Goal: Task Accomplishment & Management: Manage account settings

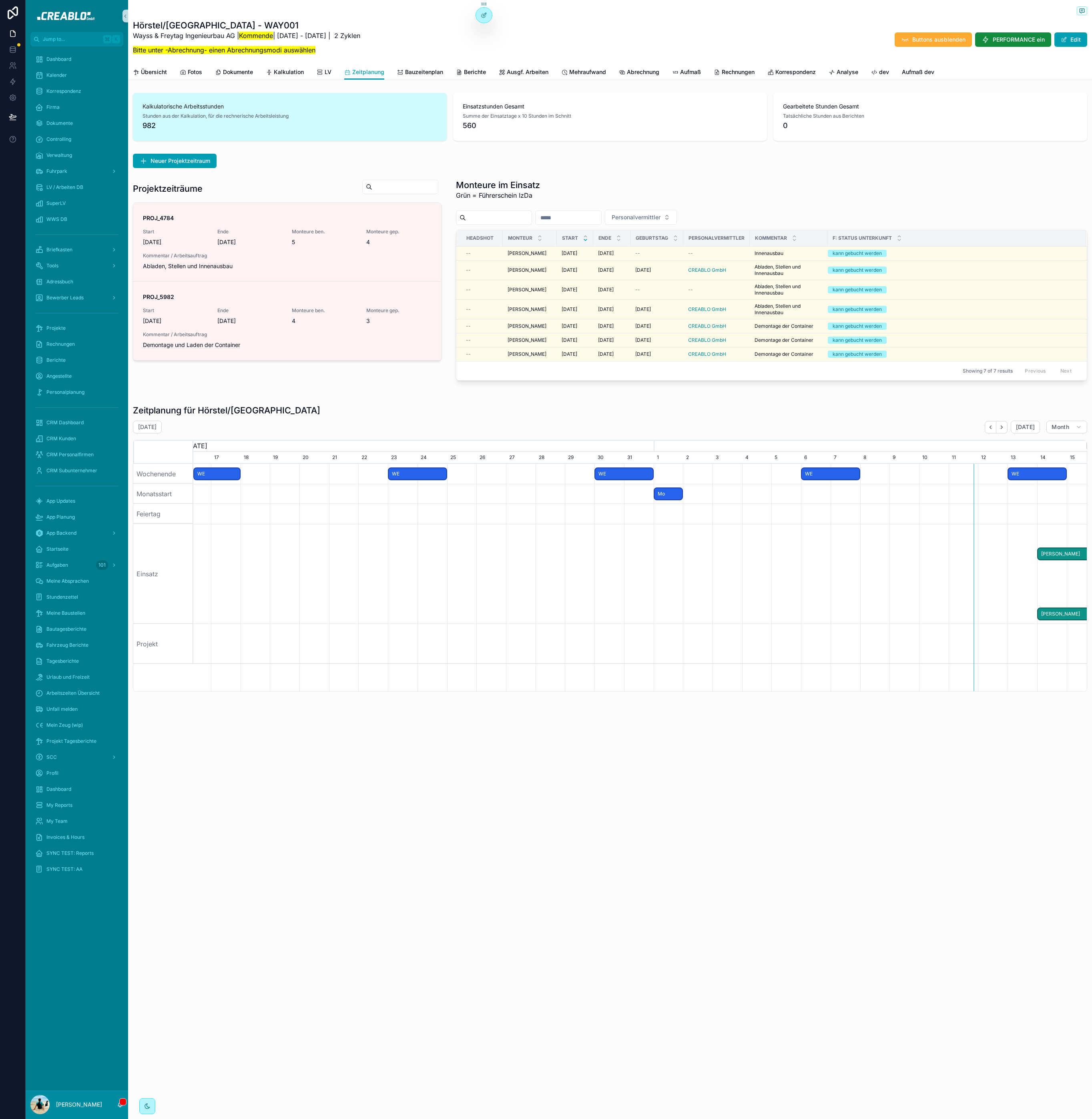
scroll to position [0, 884]
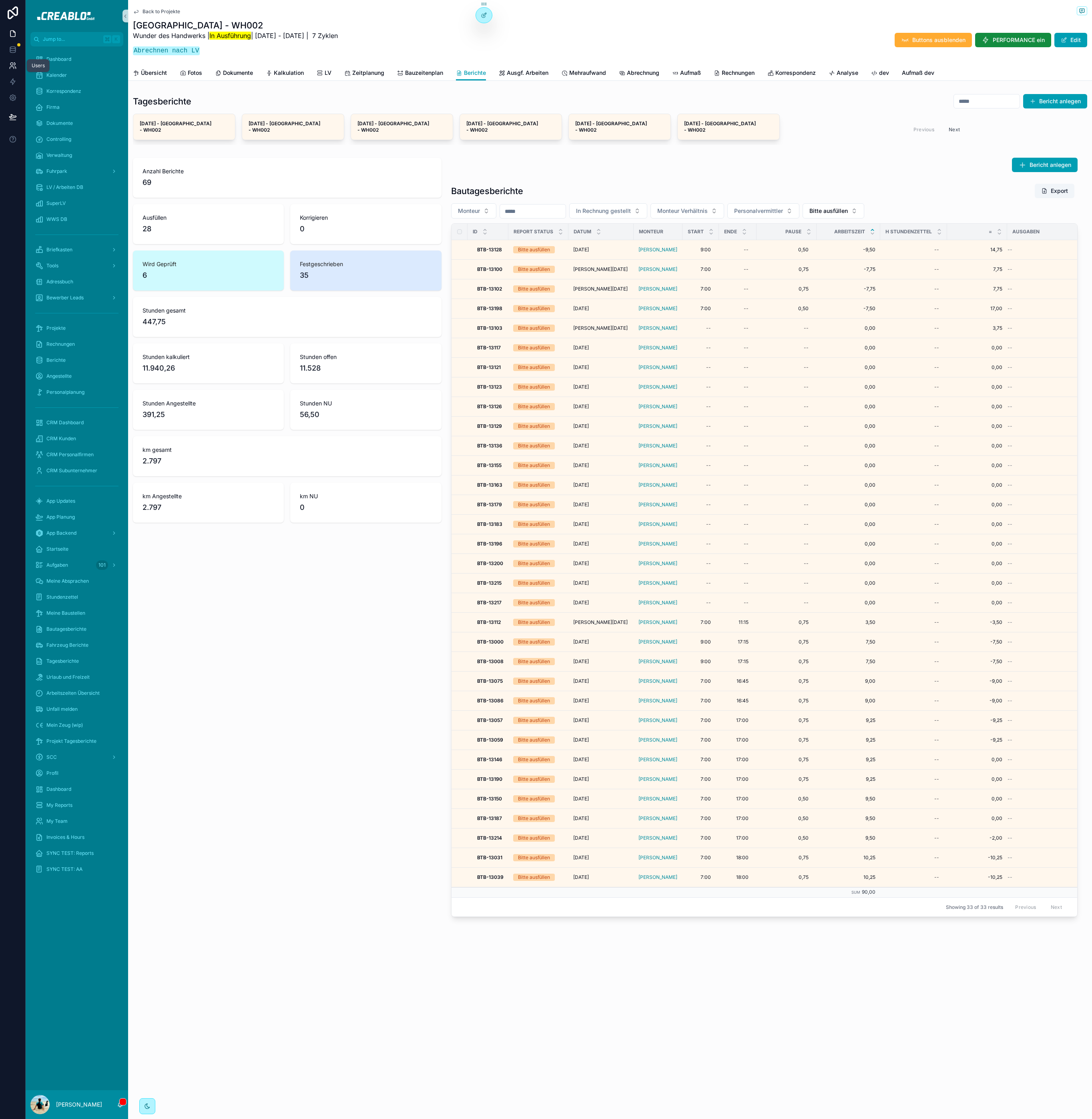
click at [12, 64] on icon at bounding box center [13, 66] width 8 height 8
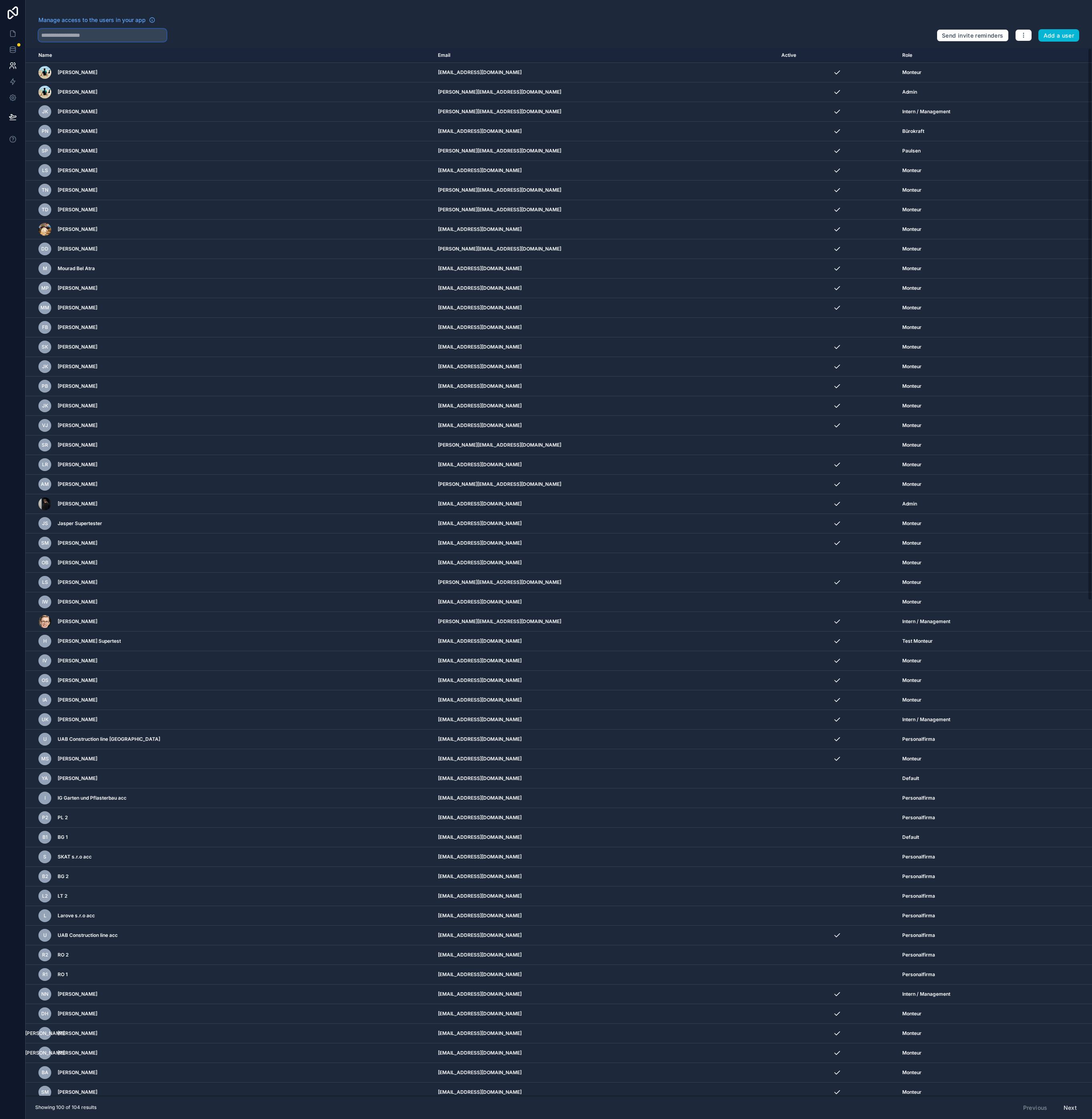
click at [86, 34] on input "text" at bounding box center [102, 34] width 128 height 13
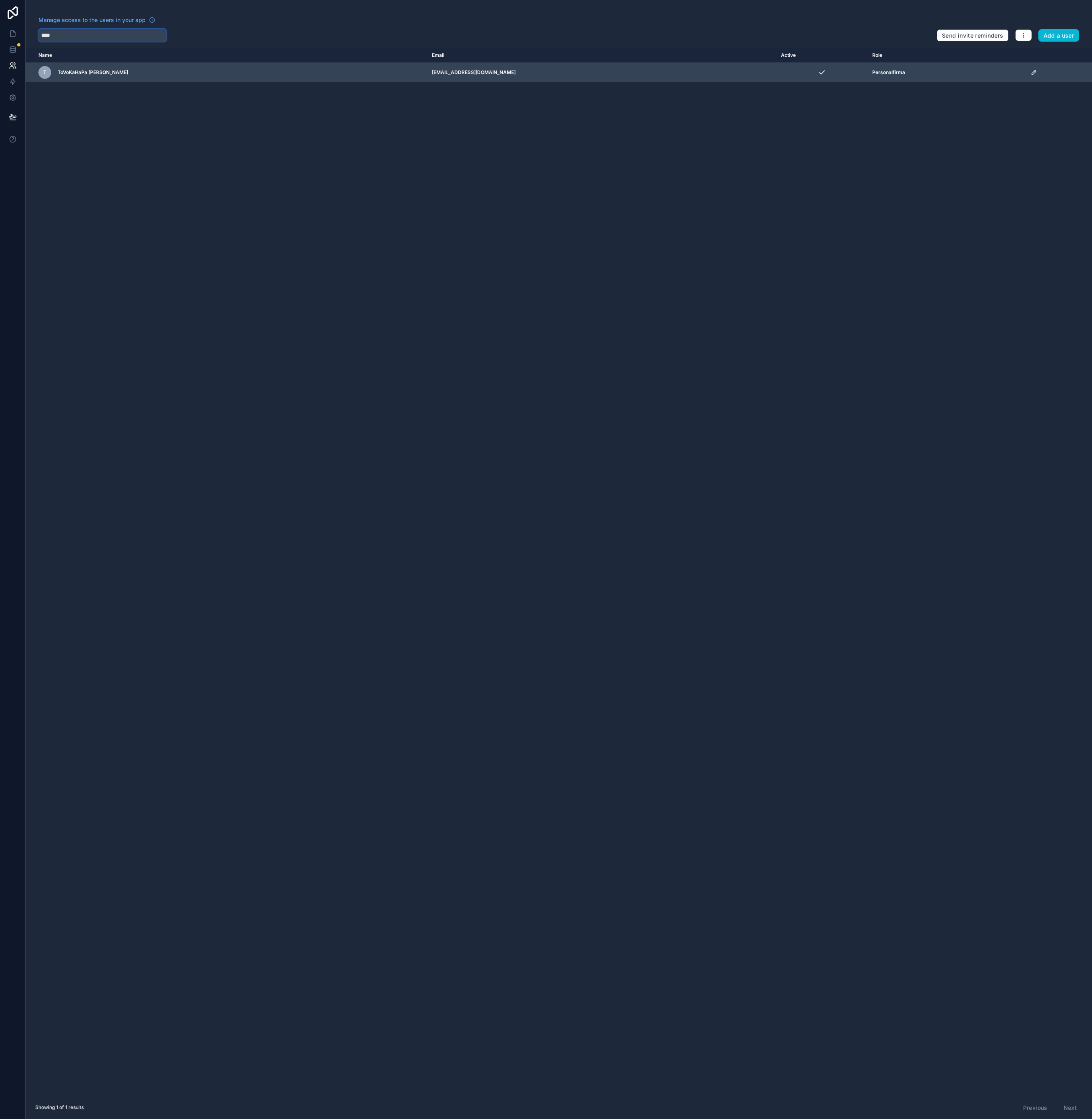
type input "****"
click at [1032, 75] on icon "scrollable content" at bounding box center [1033, 72] width 4 height 4
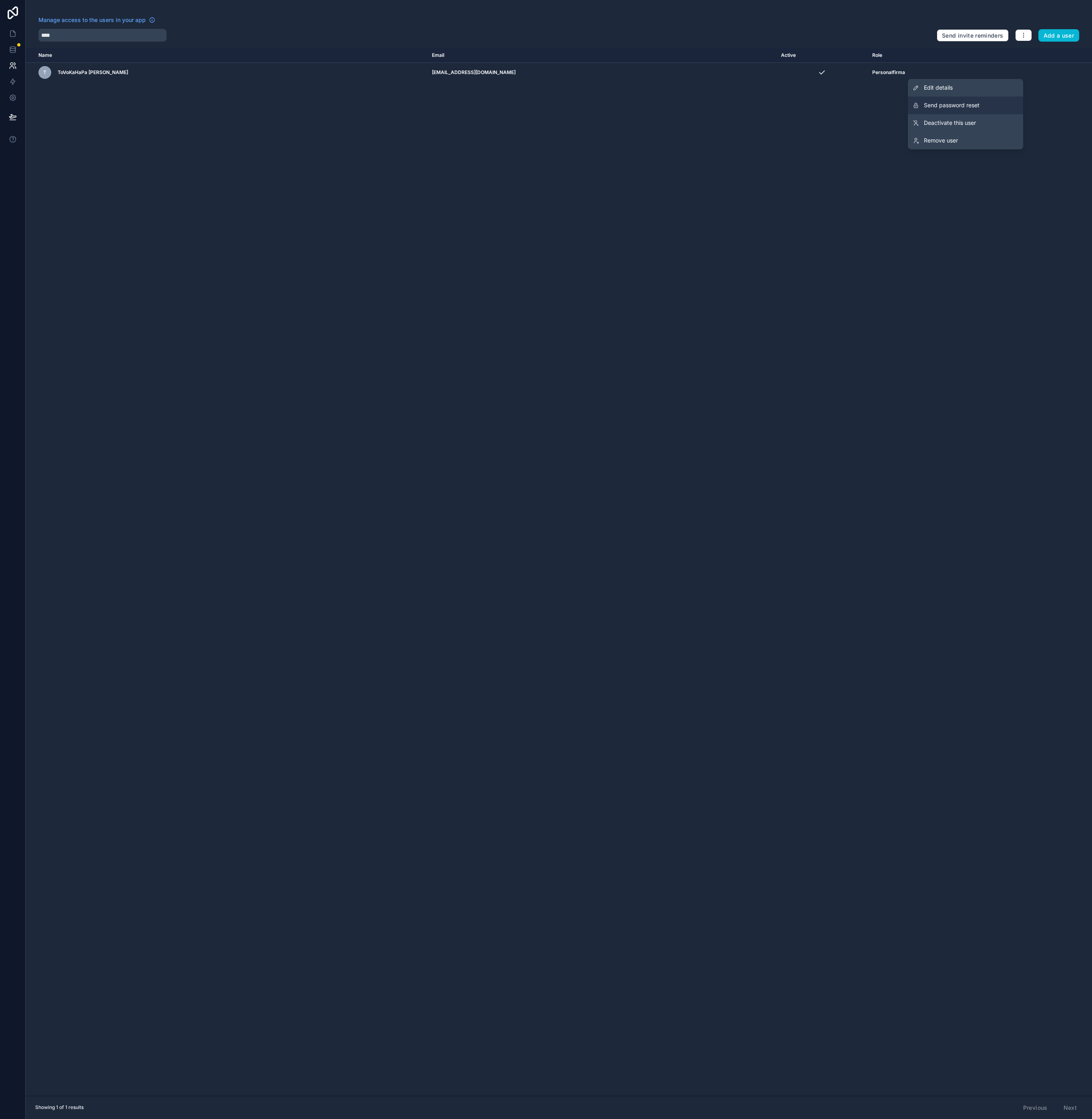
click at [972, 108] on span "Send password reset" at bounding box center [951, 106] width 55 height 8
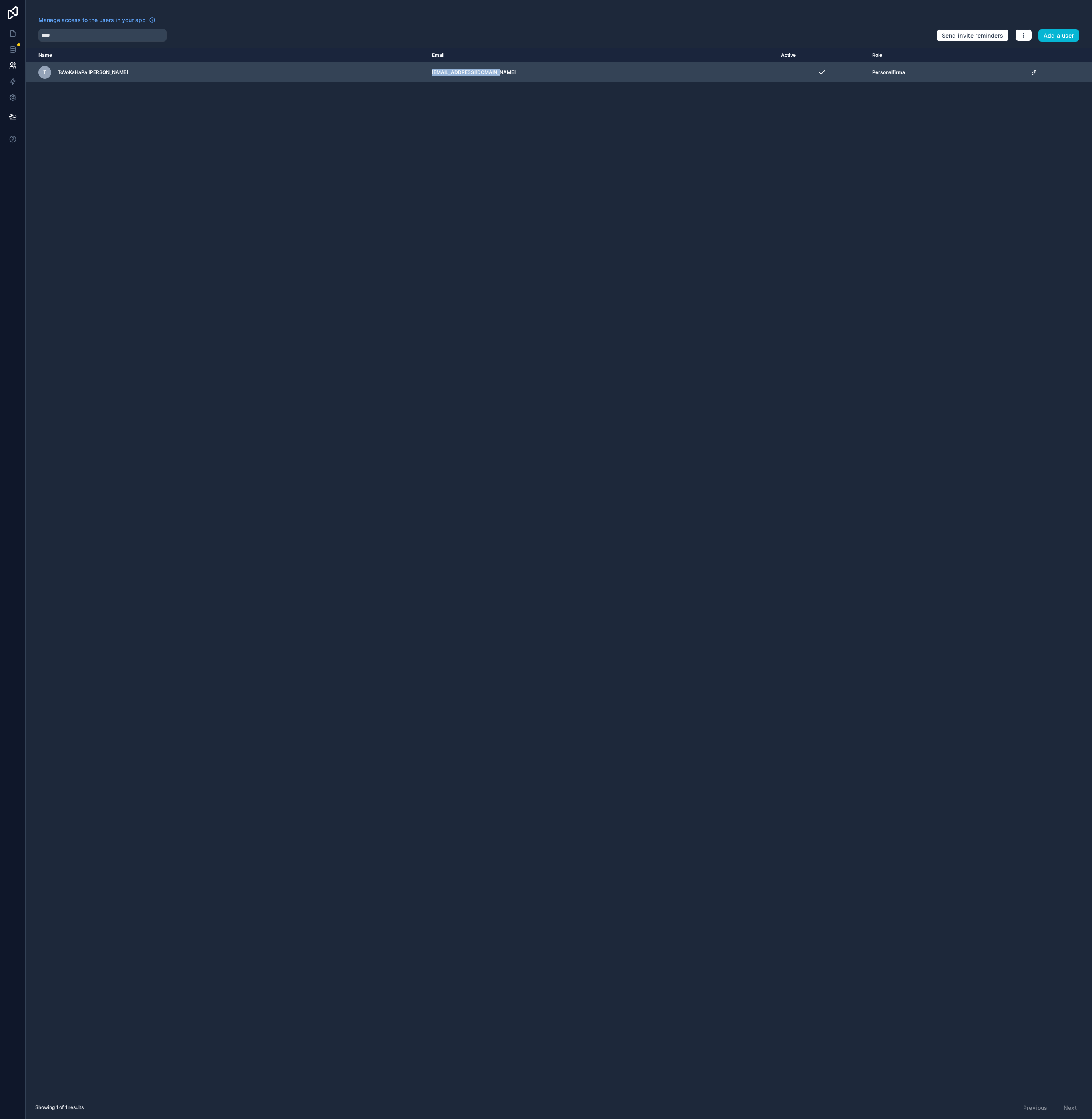
drag, startPoint x: 425, startPoint y: 73, endPoint x: 527, endPoint y: 72, distance: 102.0
click at [527, 72] on td "bartosimrich0@gamil.com" at bounding box center [601, 72] width 349 height 19
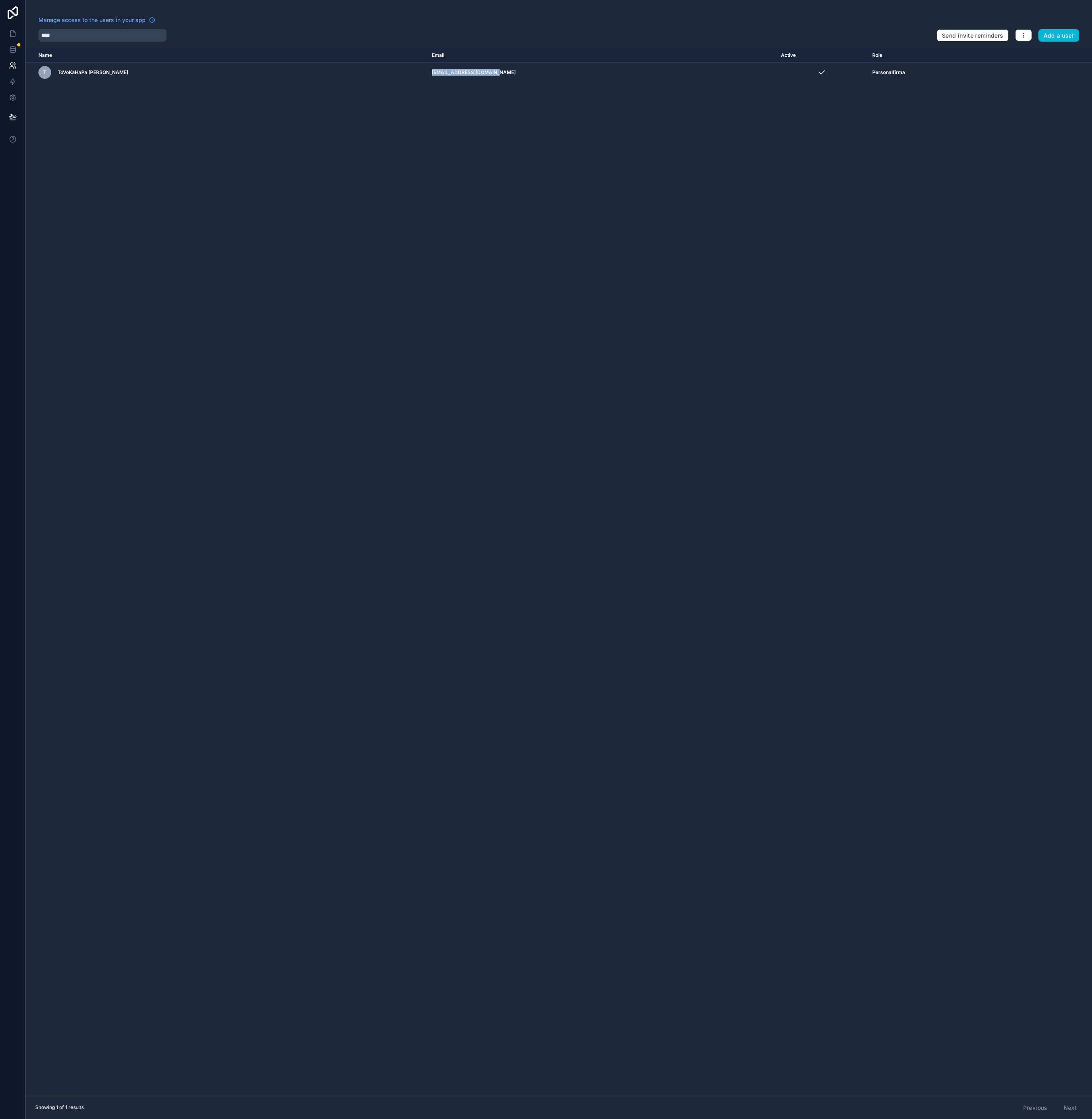
copy td "bartosimrich0@gamil.com"
click at [419, 445] on div "Name Email Active Role userTable.email T ToVoKaHaPa s.r.o. Imra bartosimrich0@g…" at bounding box center [559, 571] width 1066 height 1048
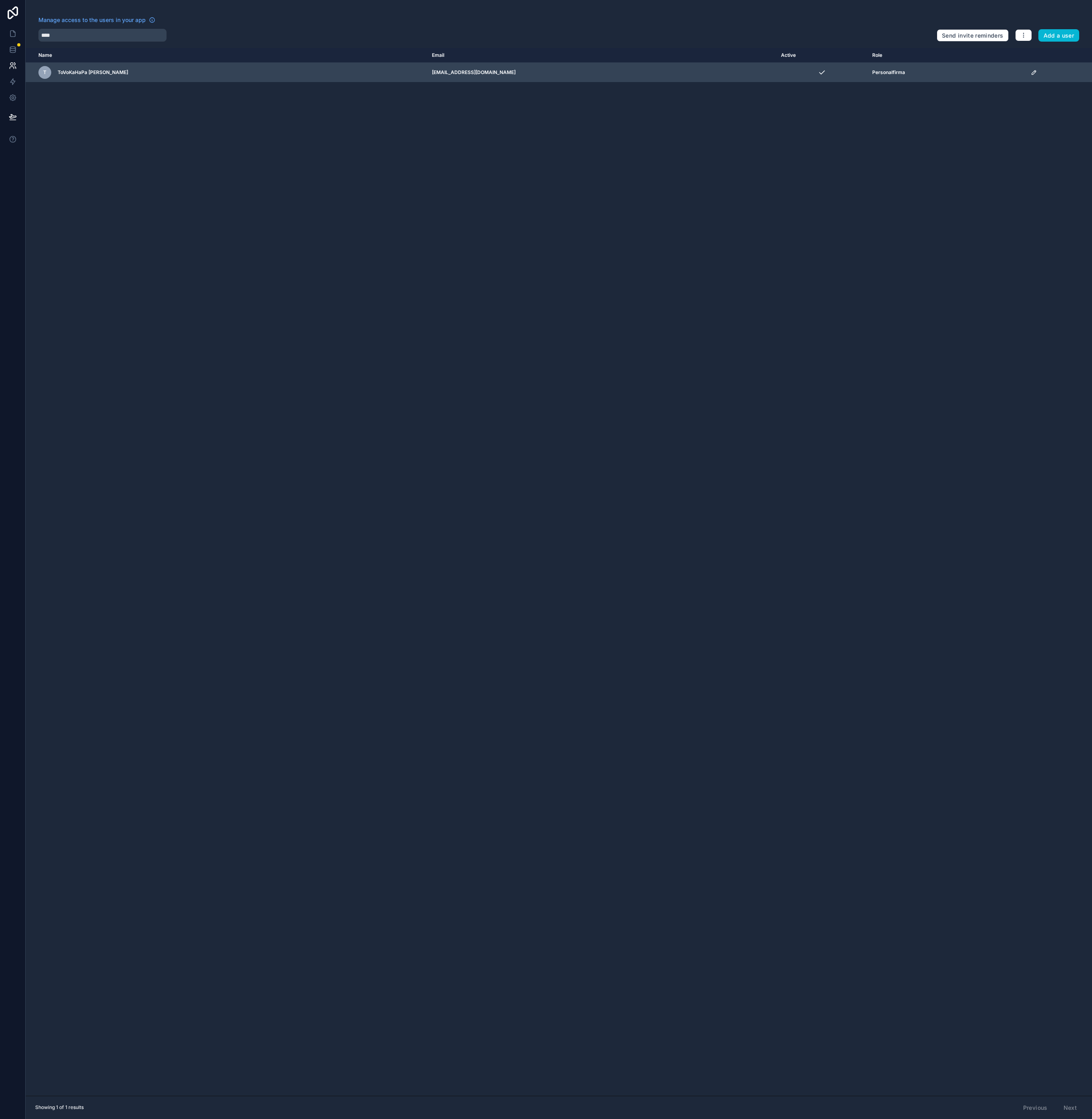
click at [1031, 74] on icon "scrollable content" at bounding box center [1034, 73] width 7 height 7
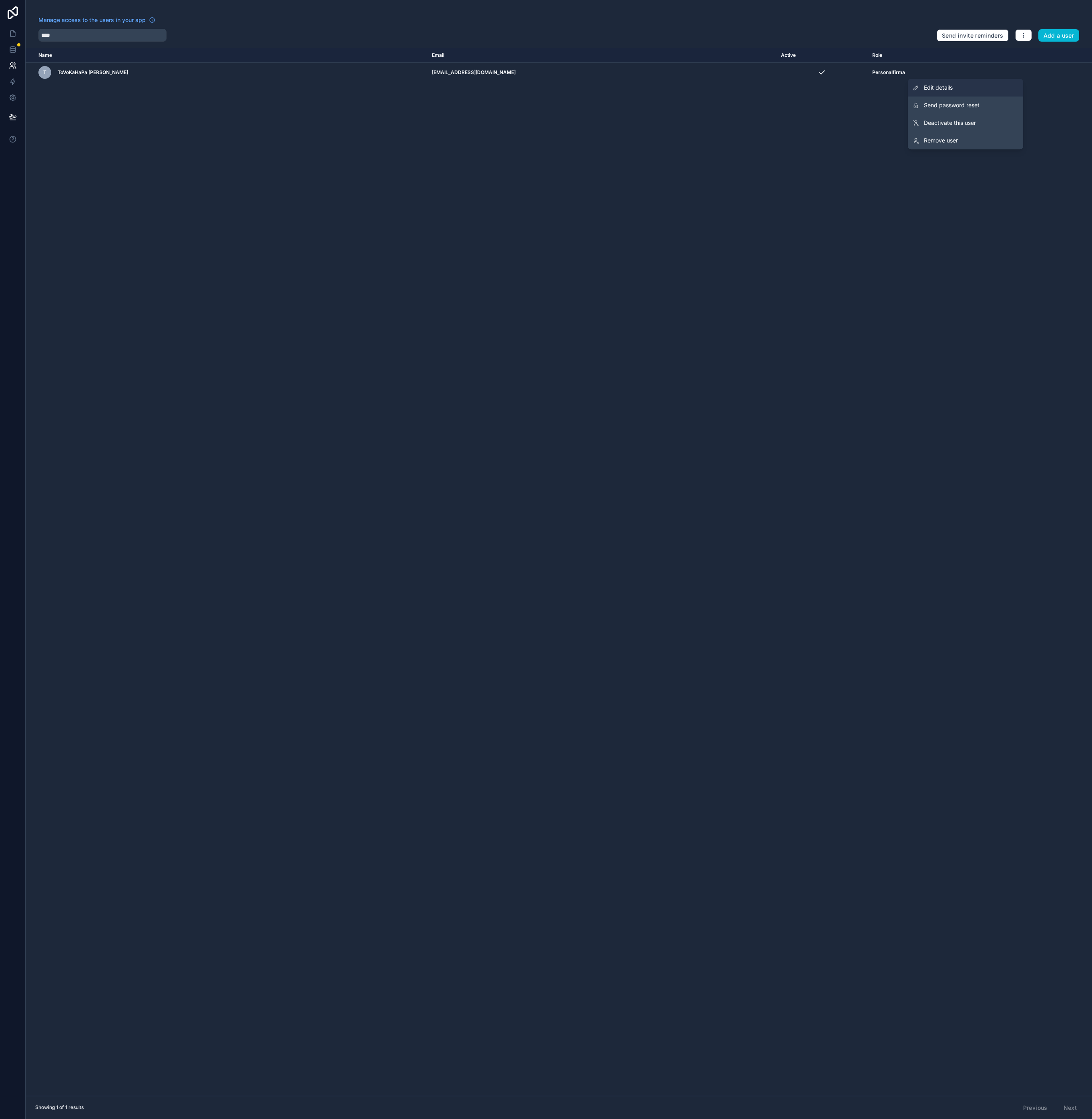
click at [961, 93] on link "Edit details" at bounding box center [966, 87] width 116 height 18
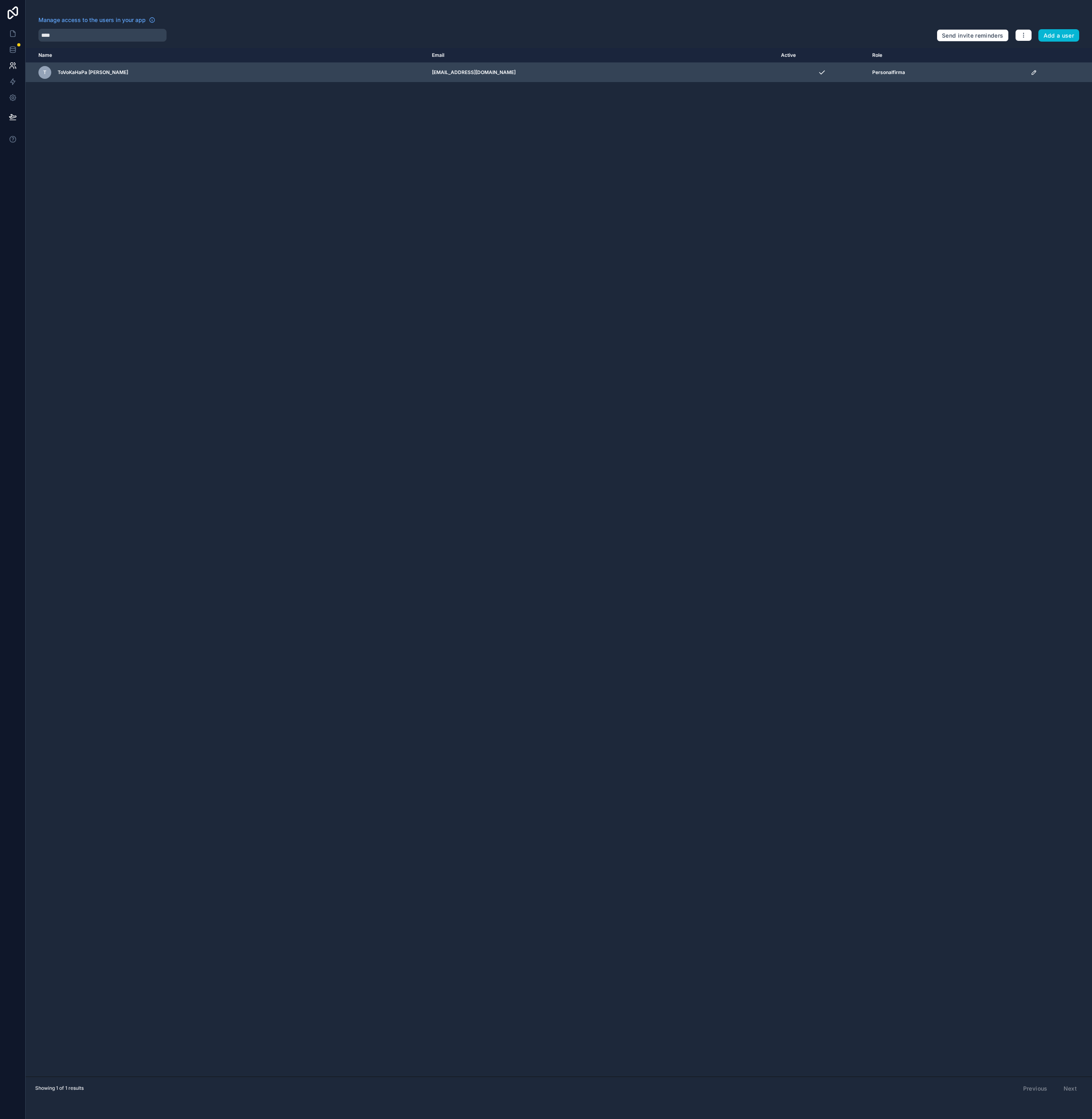
click at [1031, 73] on icon "scrollable content" at bounding box center [1034, 73] width 7 height 7
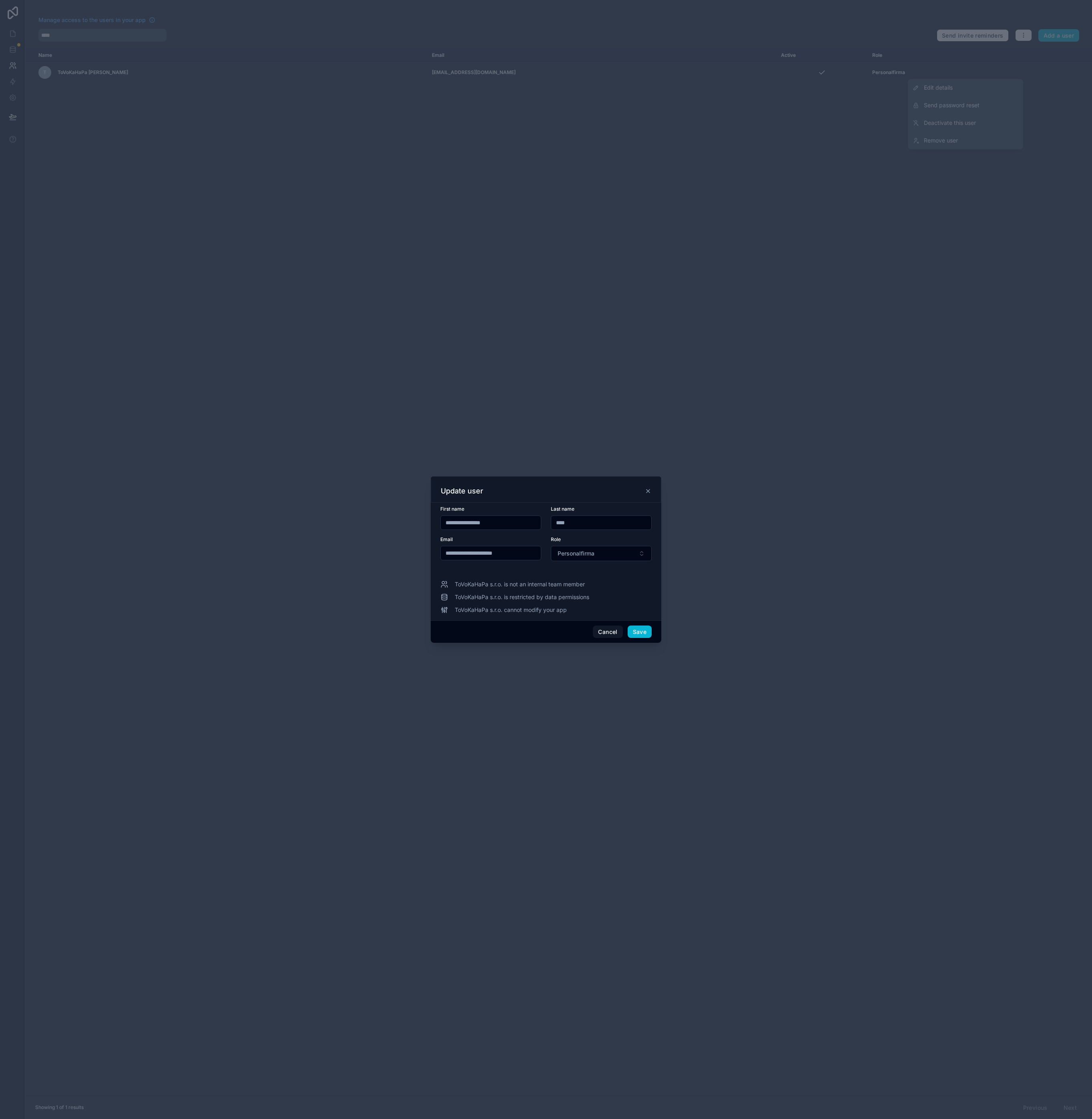
click at [479, 553] on input "**********" at bounding box center [490, 553] width 100 height 11
click at [494, 555] on input "**********" at bounding box center [490, 553] width 100 height 11
type input "**********"
click at [646, 632] on button "Save" at bounding box center [640, 632] width 24 height 13
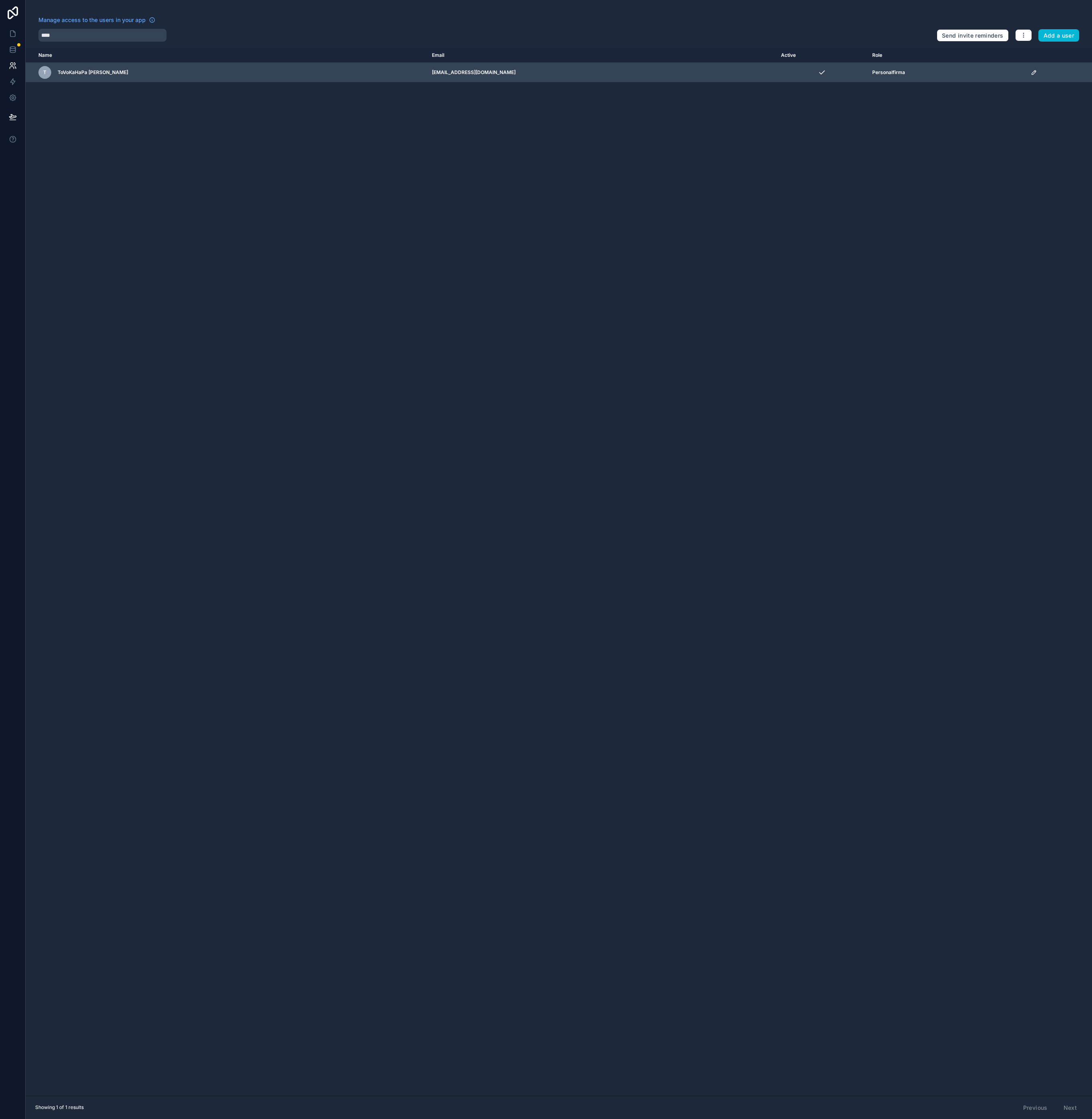
click at [1031, 73] on icon "scrollable content" at bounding box center [1034, 73] width 7 height 7
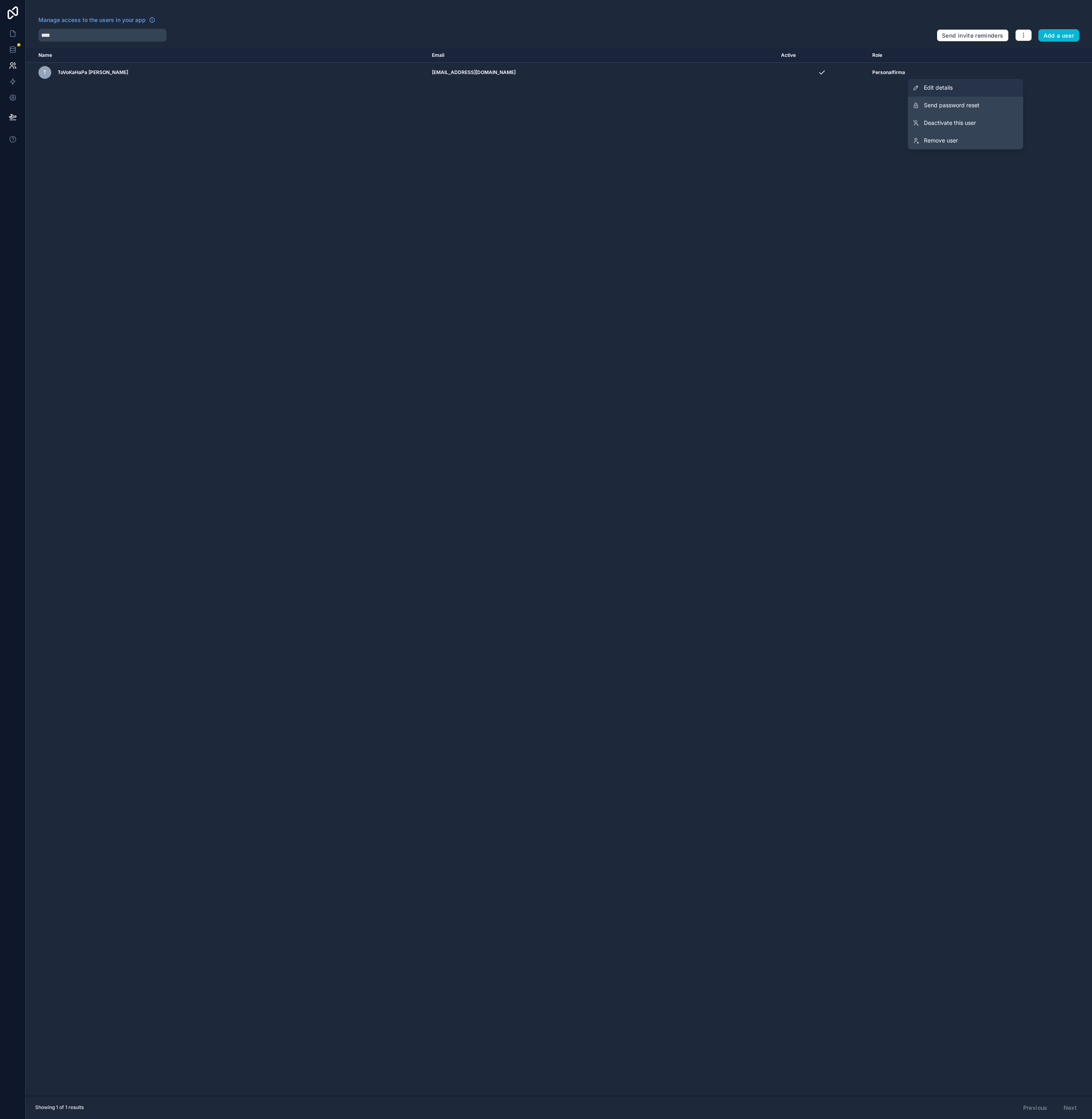
click at [961, 86] on link "Edit details" at bounding box center [966, 87] width 116 height 18
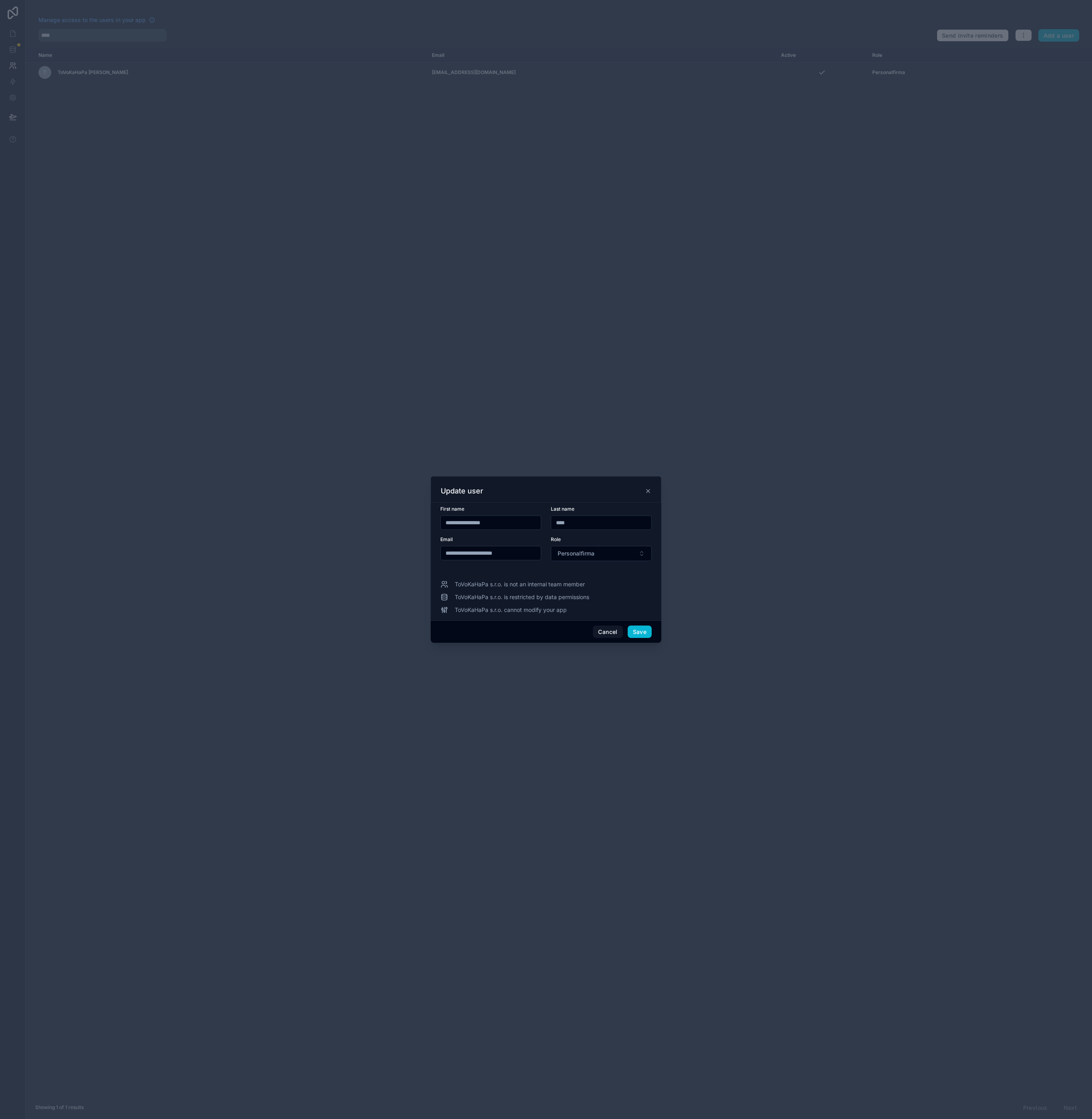
click at [498, 555] on input "**********" at bounding box center [490, 553] width 100 height 11
click at [636, 632] on button "Save" at bounding box center [640, 632] width 24 height 13
click at [641, 630] on button "Save" at bounding box center [640, 632] width 24 height 13
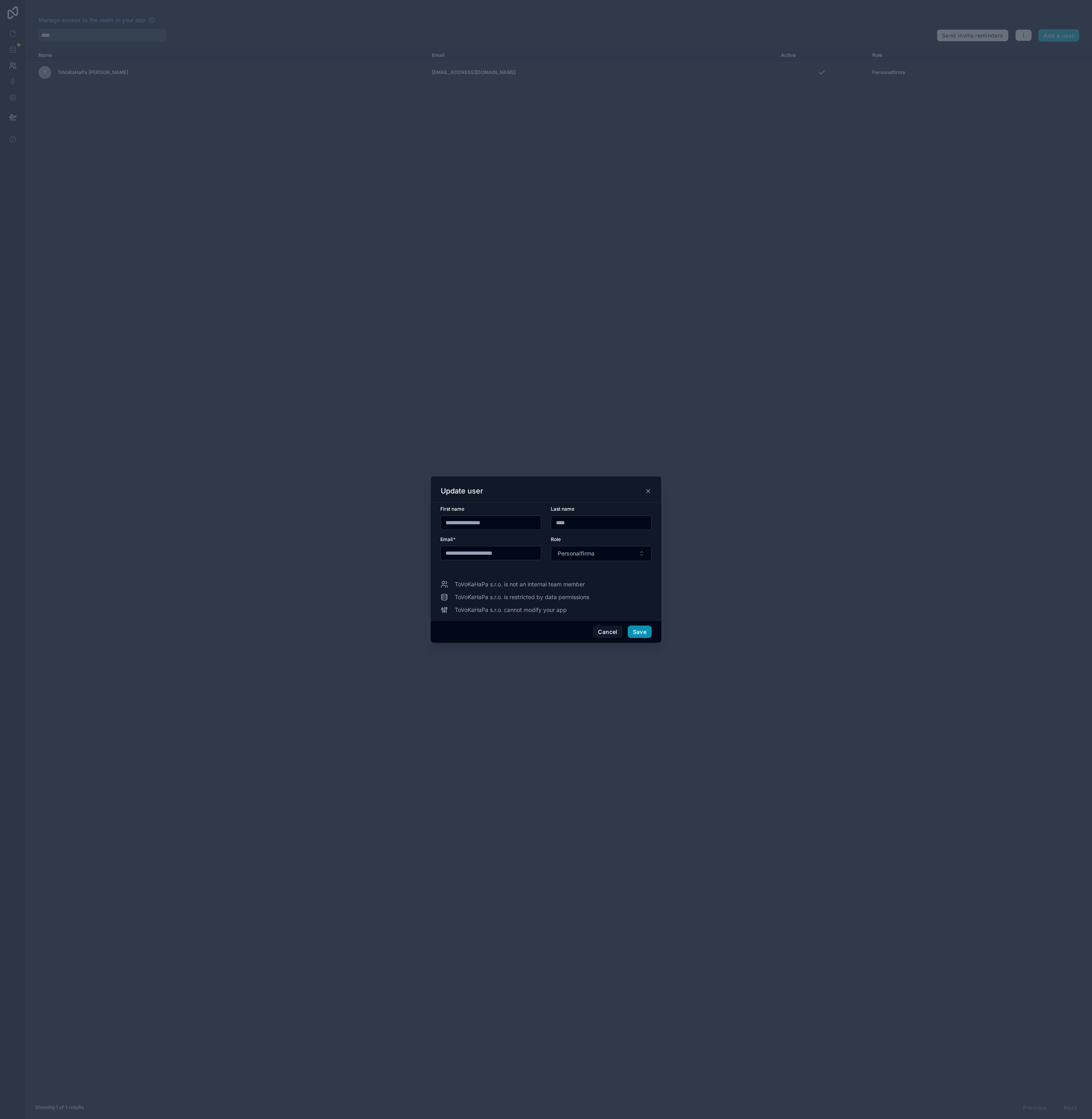
click at [641, 635] on button "Save" at bounding box center [640, 632] width 24 height 13
click at [638, 633] on button "Save" at bounding box center [640, 632] width 24 height 13
click at [606, 633] on button "Cancel" at bounding box center [607, 632] width 29 height 13
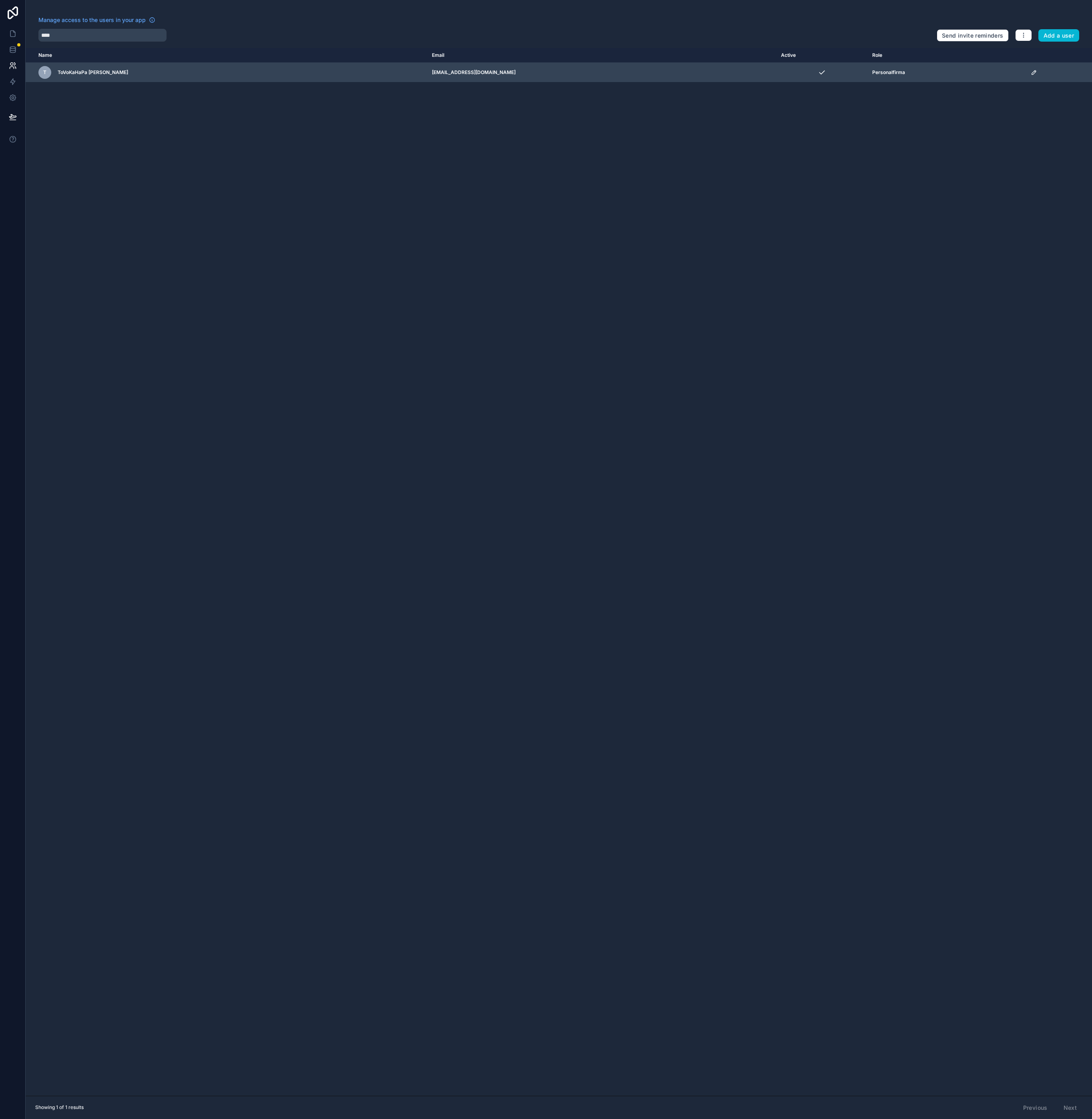
click at [1031, 70] on icon "scrollable content" at bounding box center [1034, 73] width 7 height 7
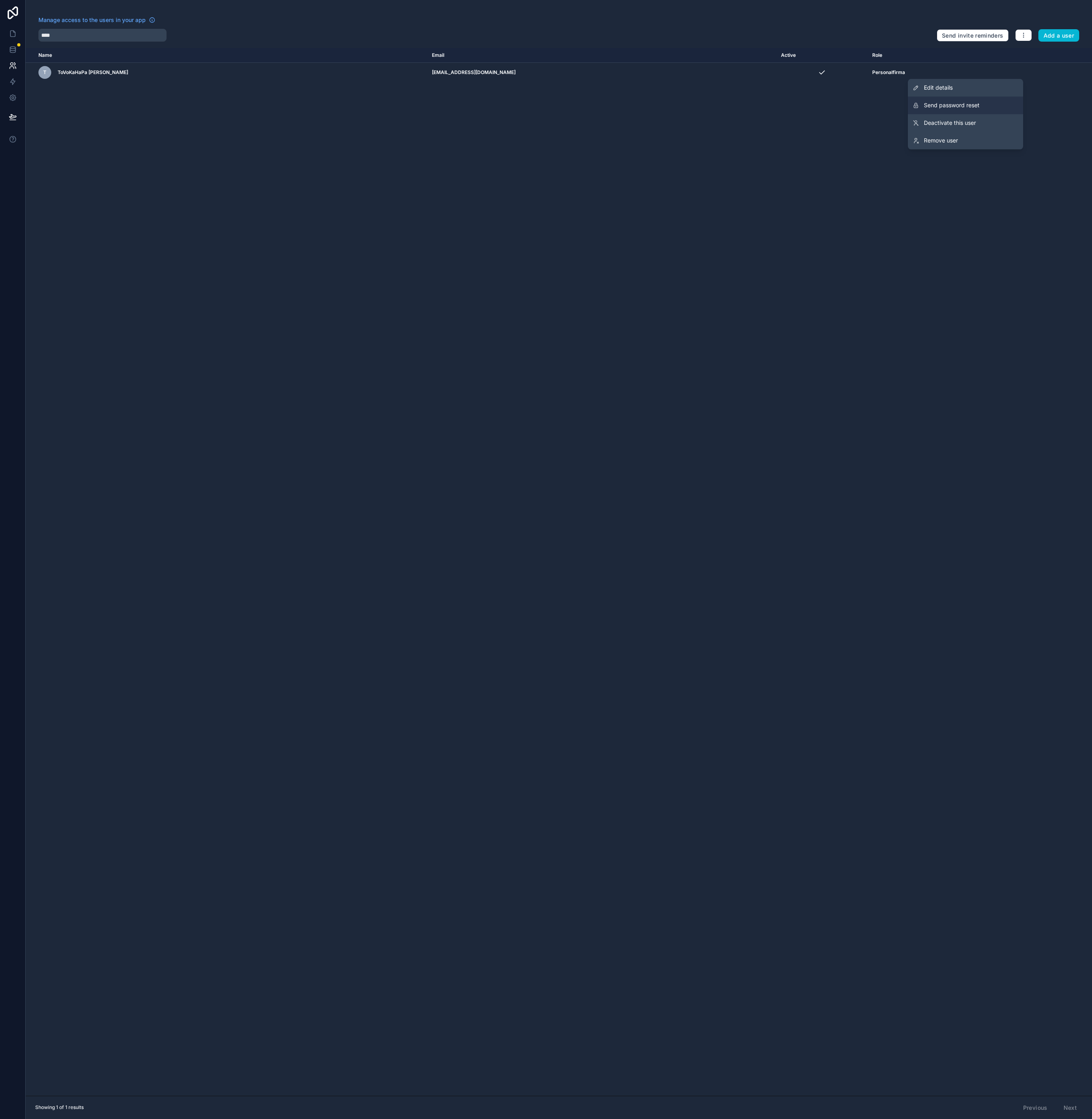
click at [970, 108] on span "Send password reset" at bounding box center [951, 106] width 55 height 8
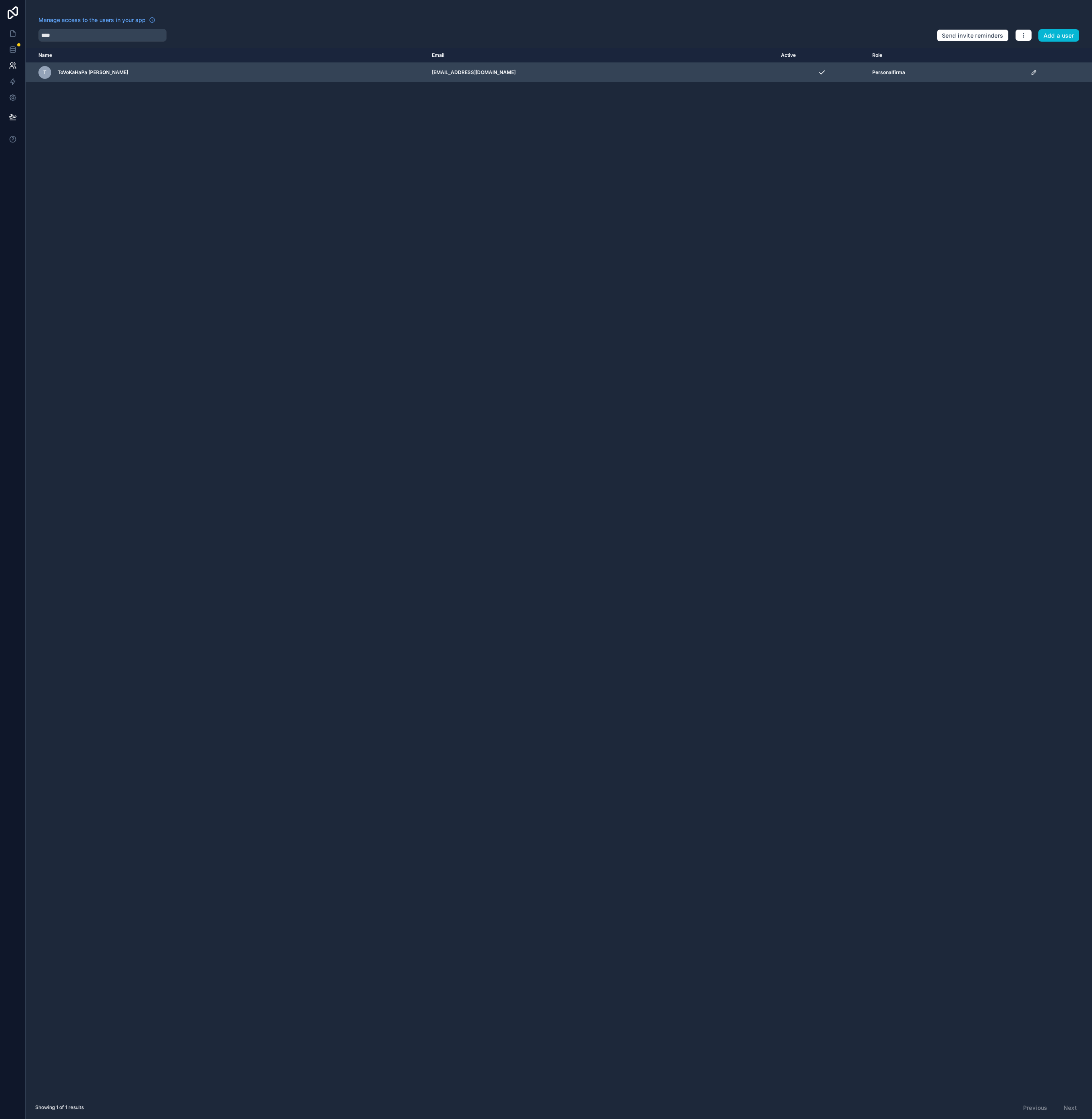
click at [1031, 73] on icon "scrollable content" at bounding box center [1034, 73] width 7 height 7
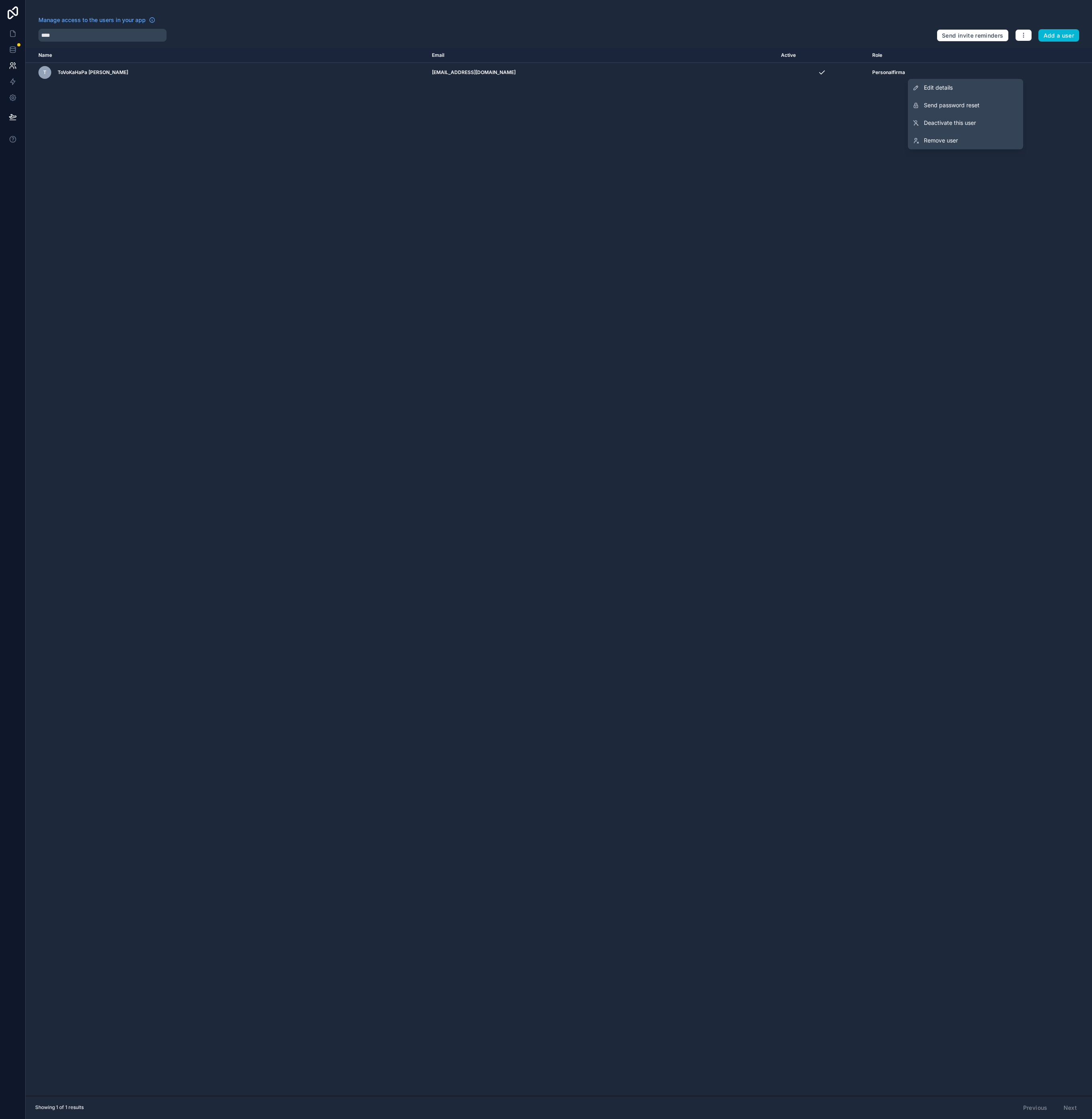
click at [374, 228] on div "Name Email Active Role userTable.email T ToVoKaHaPa s.r.o. Imra bartosimrich0@g…" at bounding box center [559, 571] width 1066 height 1048
click at [13, 26] on link at bounding box center [13, 34] width 25 height 16
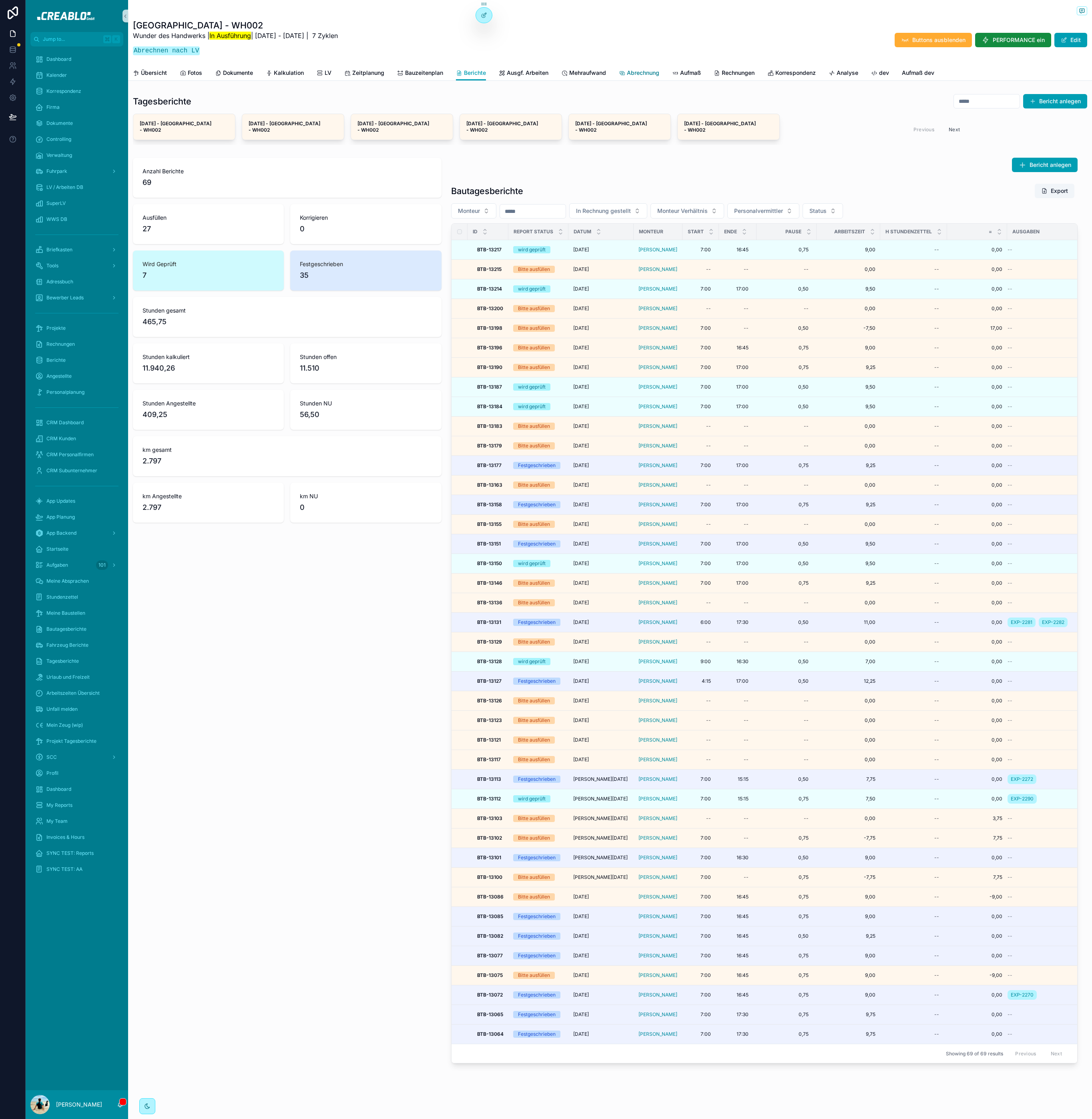
click at [626, 72] on icon "scrollable content" at bounding box center [622, 74] width 7 height 7
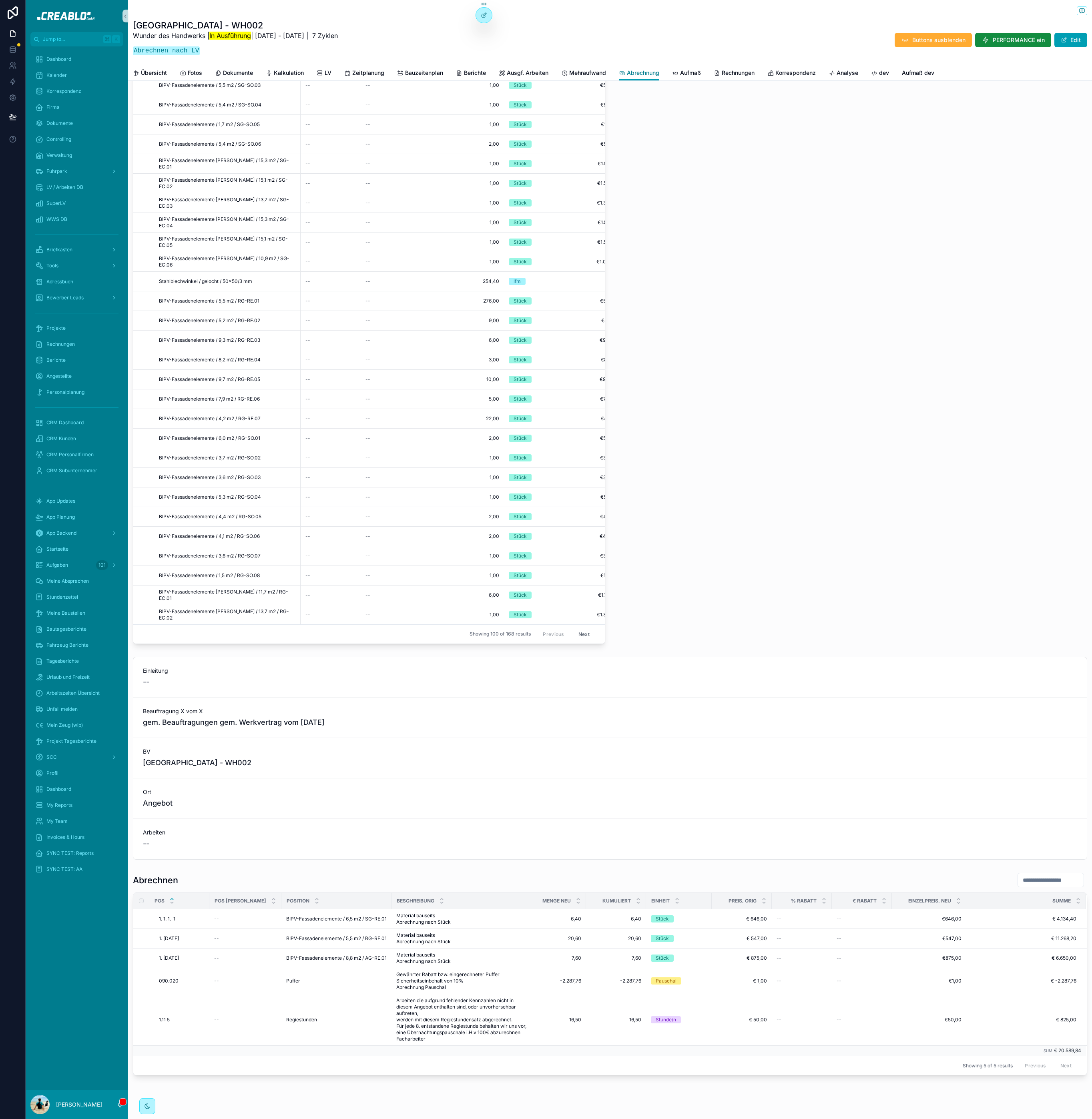
scroll to position [678, 0]
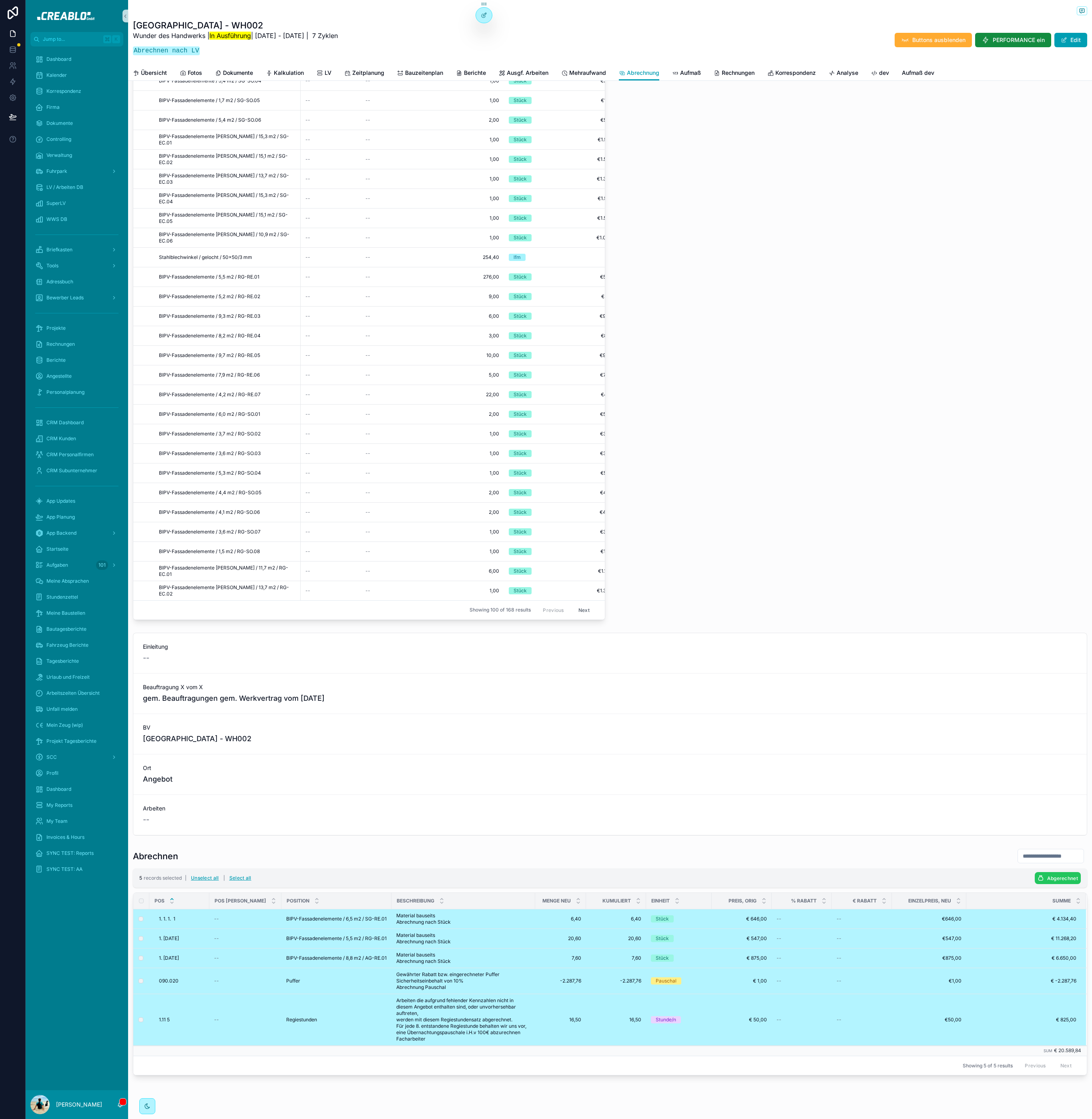
click at [1053, 882] on span "Abgerechnet" at bounding box center [1062, 878] width 31 height 6
click at [1074, 874] on icon "scrollable content" at bounding box center [1072, 874] width 4 height 3
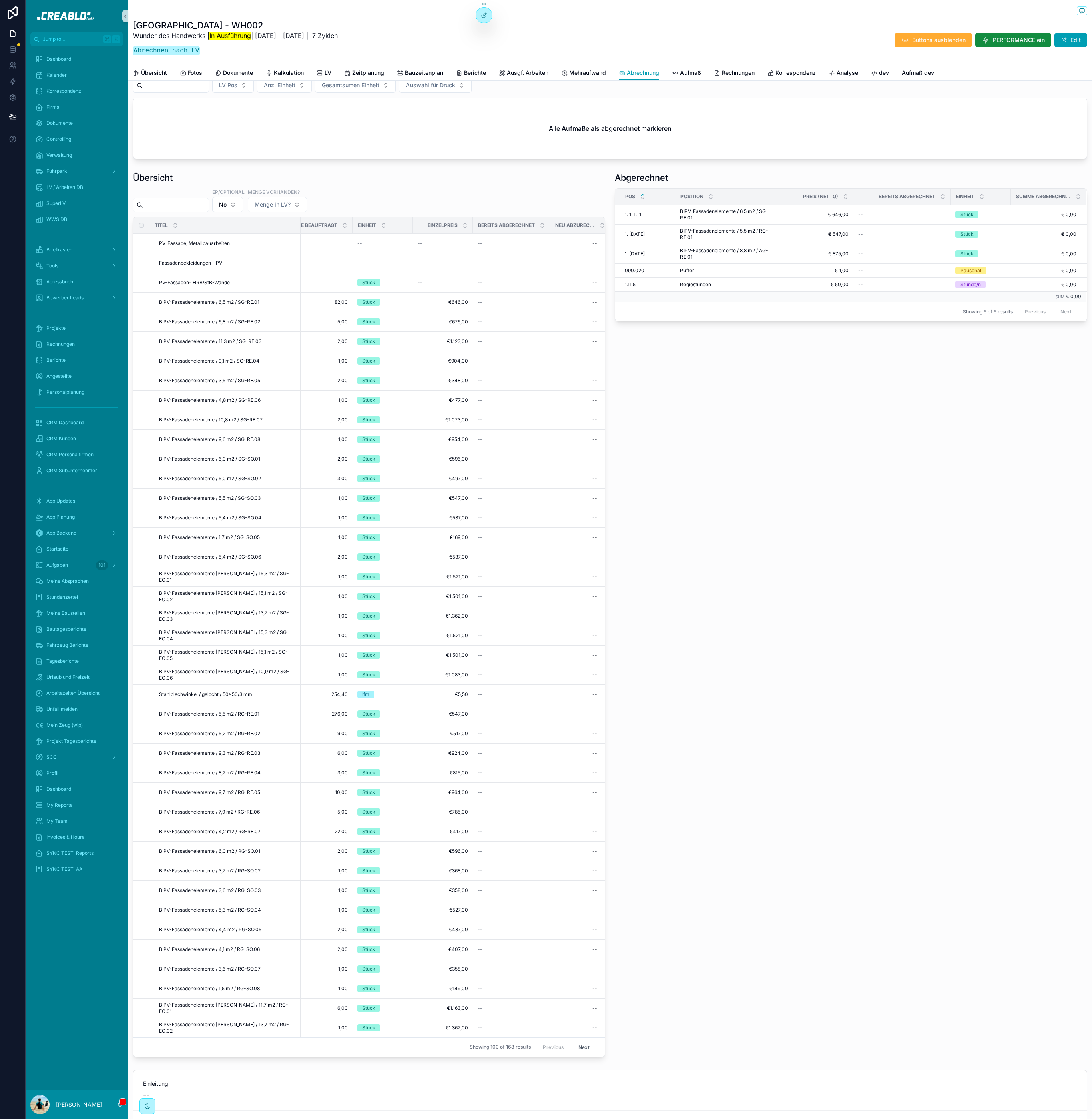
scroll to position [0, 0]
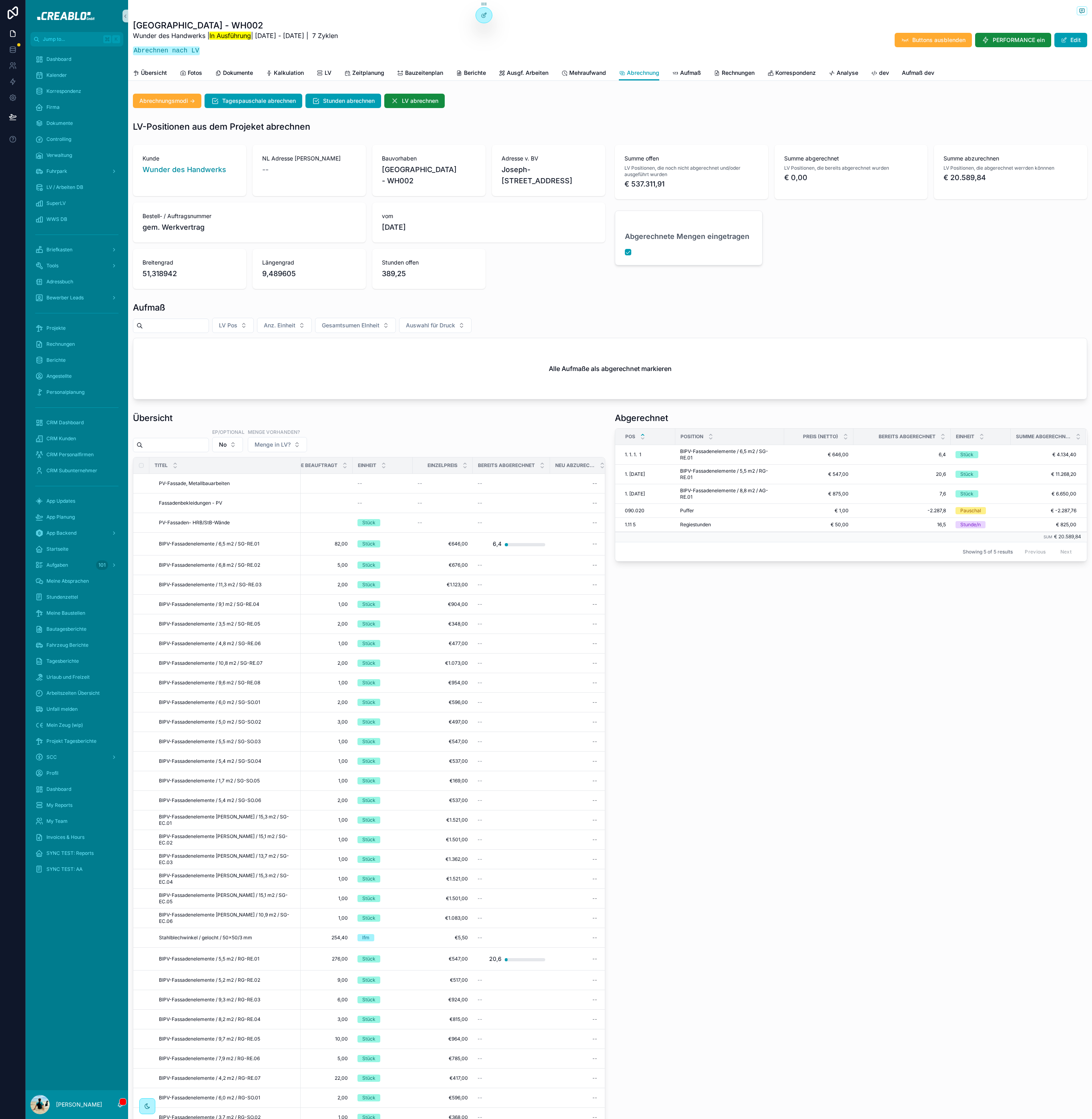
click at [402, 400] on div "Alle Aufmaße als abgerechnet markieren" at bounding box center [610, 369] width 954 height 61
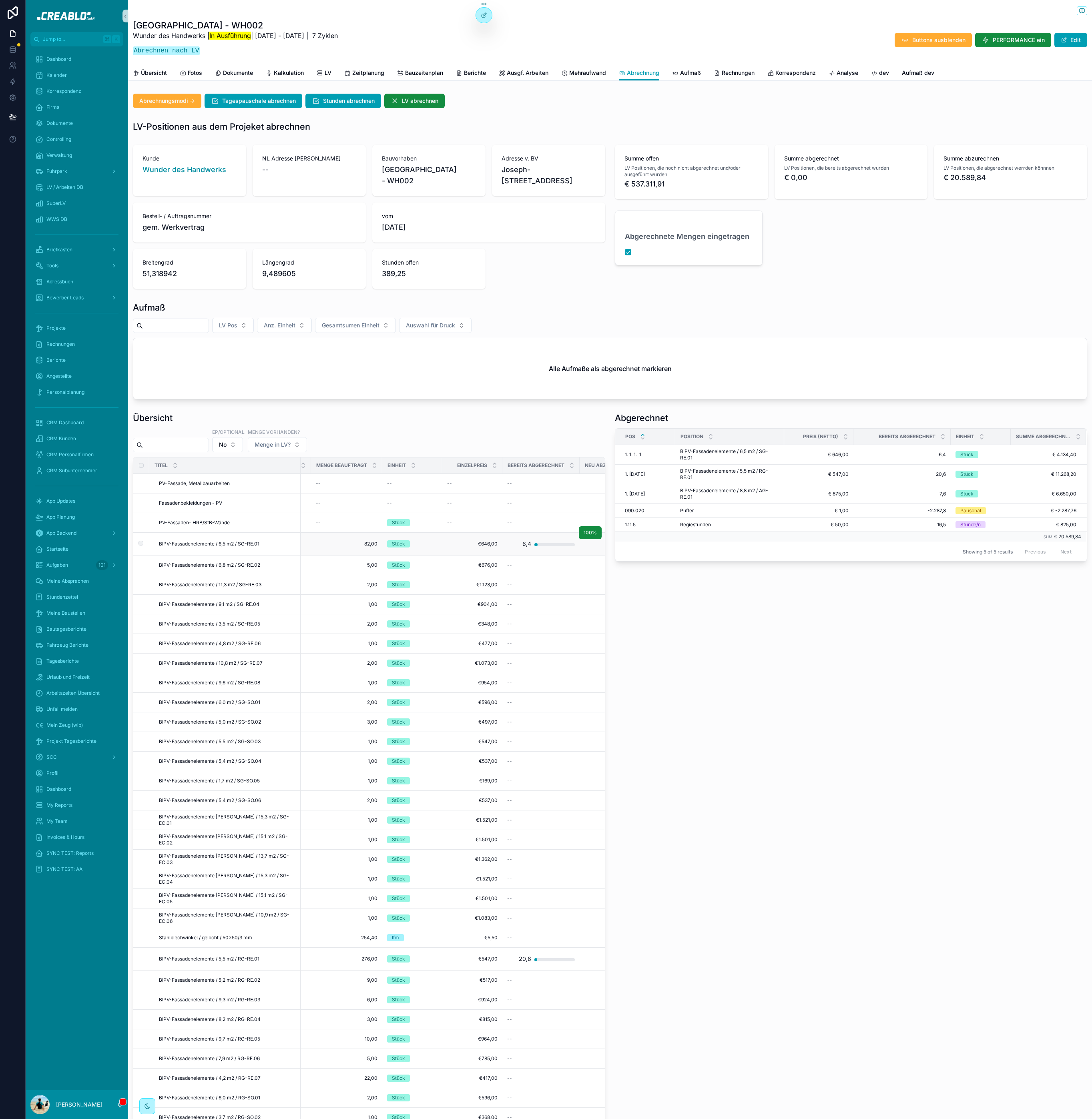
scroll to position [0, 152]
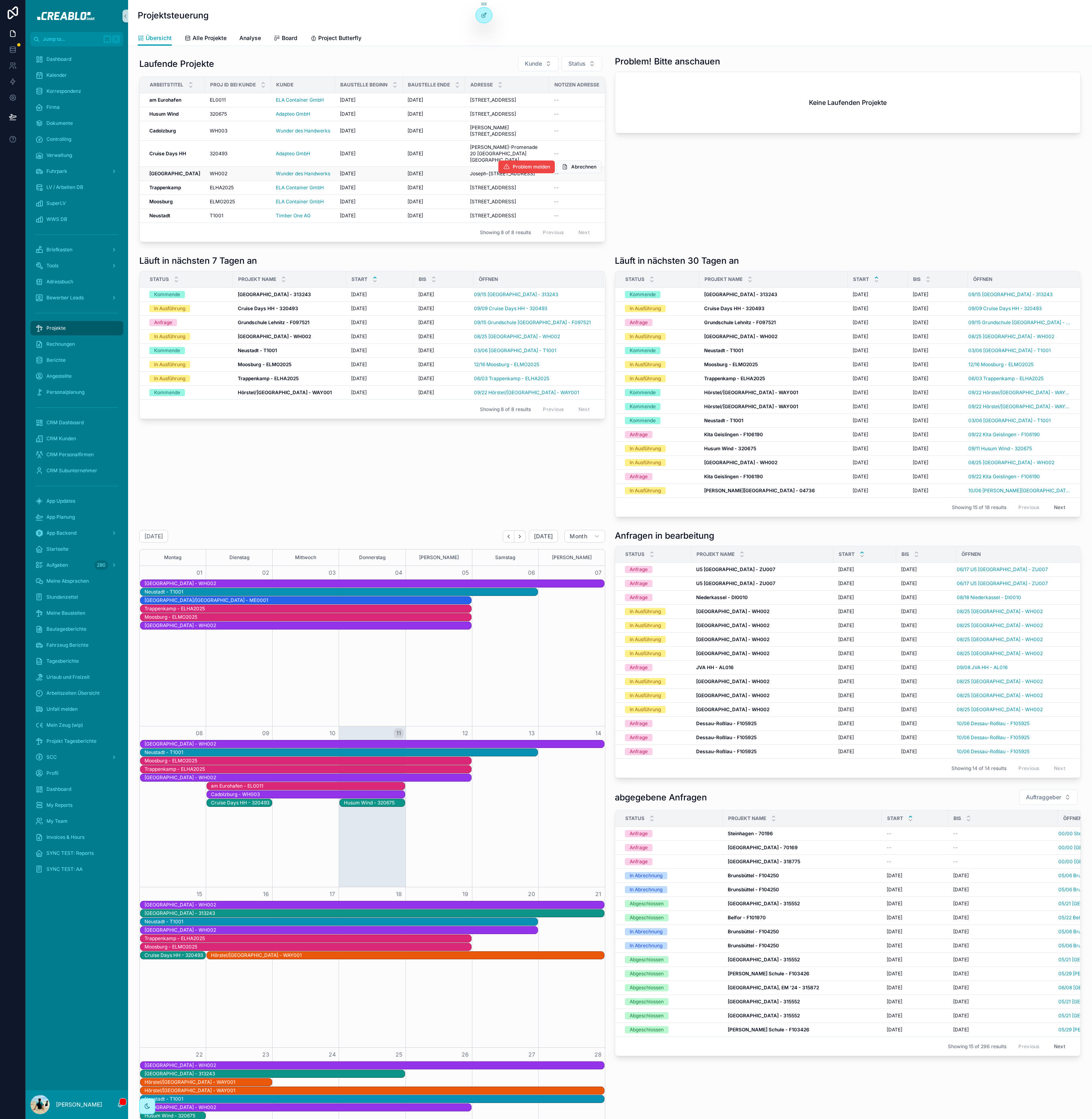
click at [161, 177] on strong "Kassel" at bounding box center [174, 173] width 51 height 6
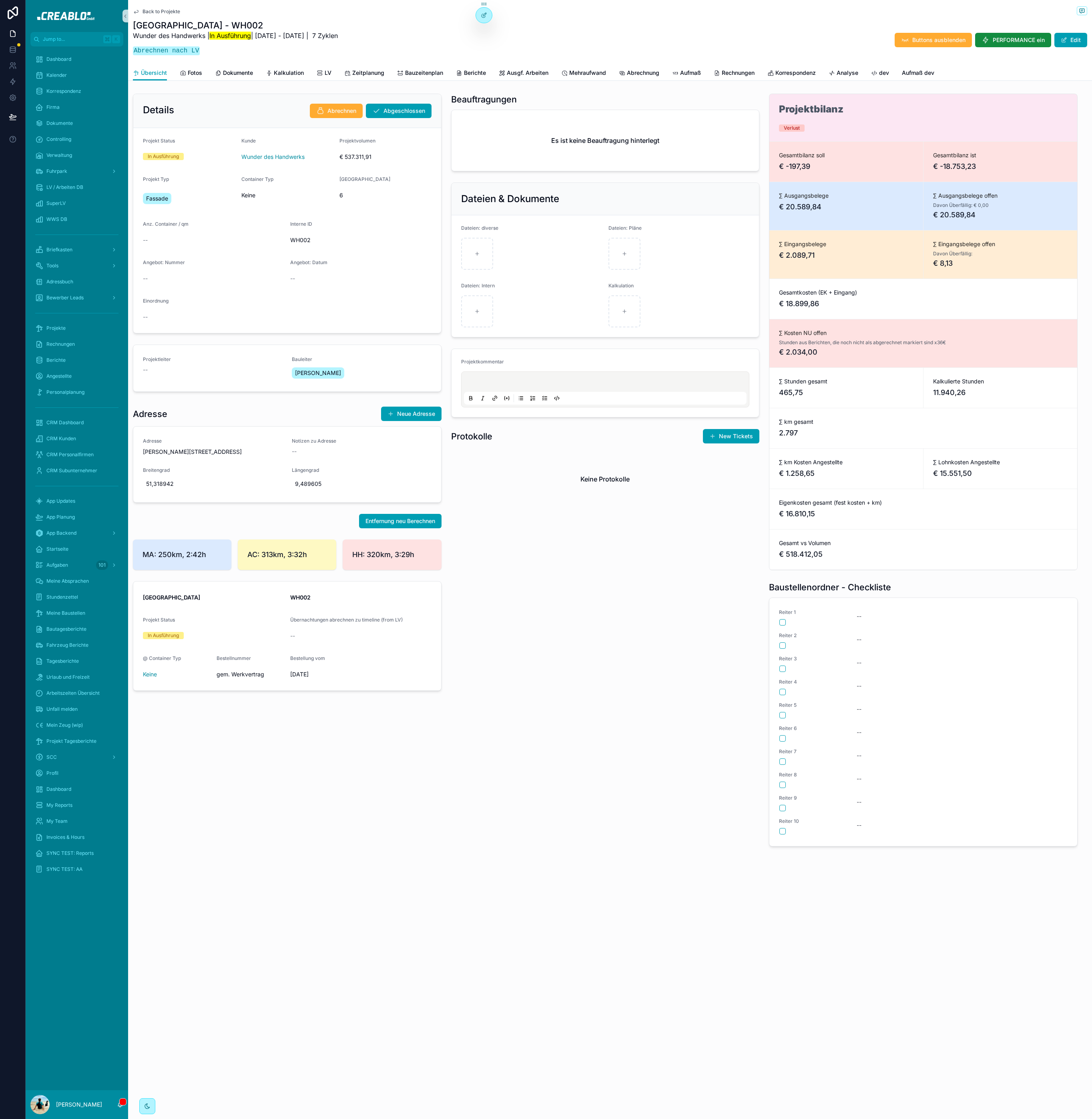
click at [173, 12] on span "Back to Projekte" at bounding box center [161, 12] width 38 height 7
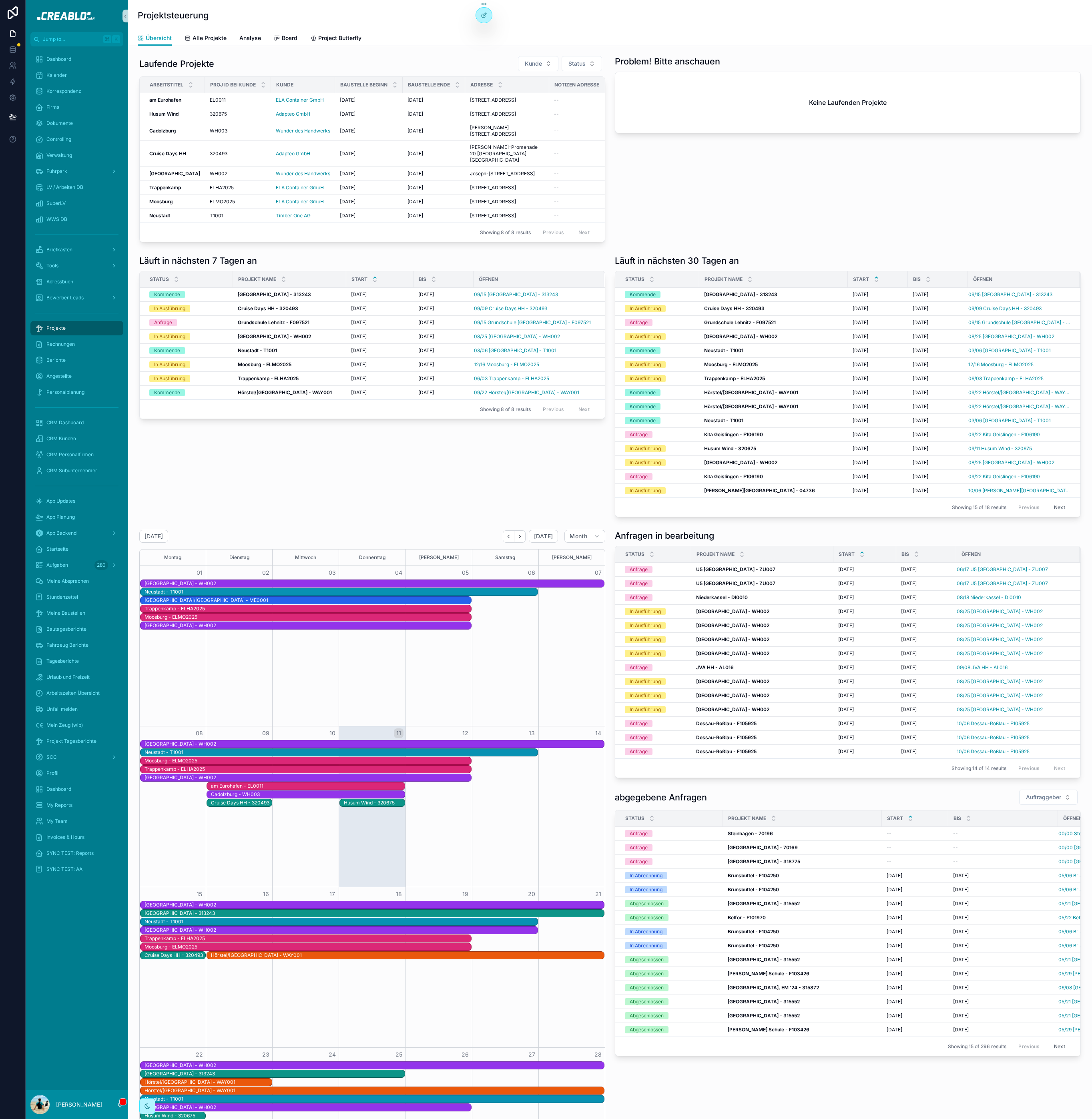
click at [646, 541] on h1 "Anfragen in bearbeitung" at bounding box center [664, 535] width 100 height 11
click at [689, 541] on h1 "Anfragen in bearbeitung" at bounding box center [664, 535] width 100 height 11
click at [705, 266] on h1 "Läuft in nächsten 30 Tagen an" at bounding box center [677, 260] width 124 height 11
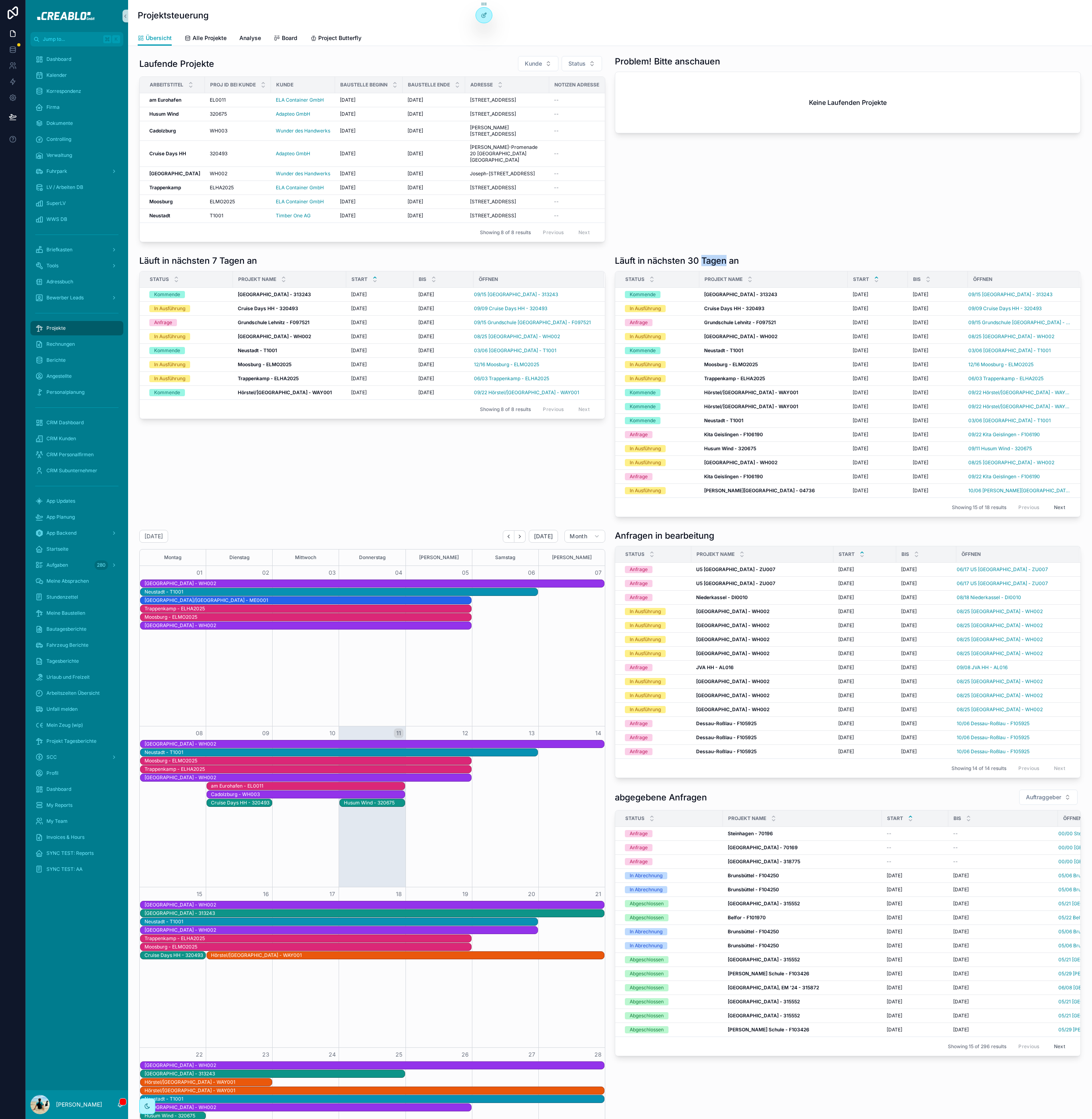
click at [705, 266] on h1 "Läuft in nächsten 30 Tagen an" at bounding box center [677, 260] width 124 height 11
click at [234, 266] on h1 "Läuft in nächsten 7 Tagen an" at bounding box center [198, 260] width 118 height 11
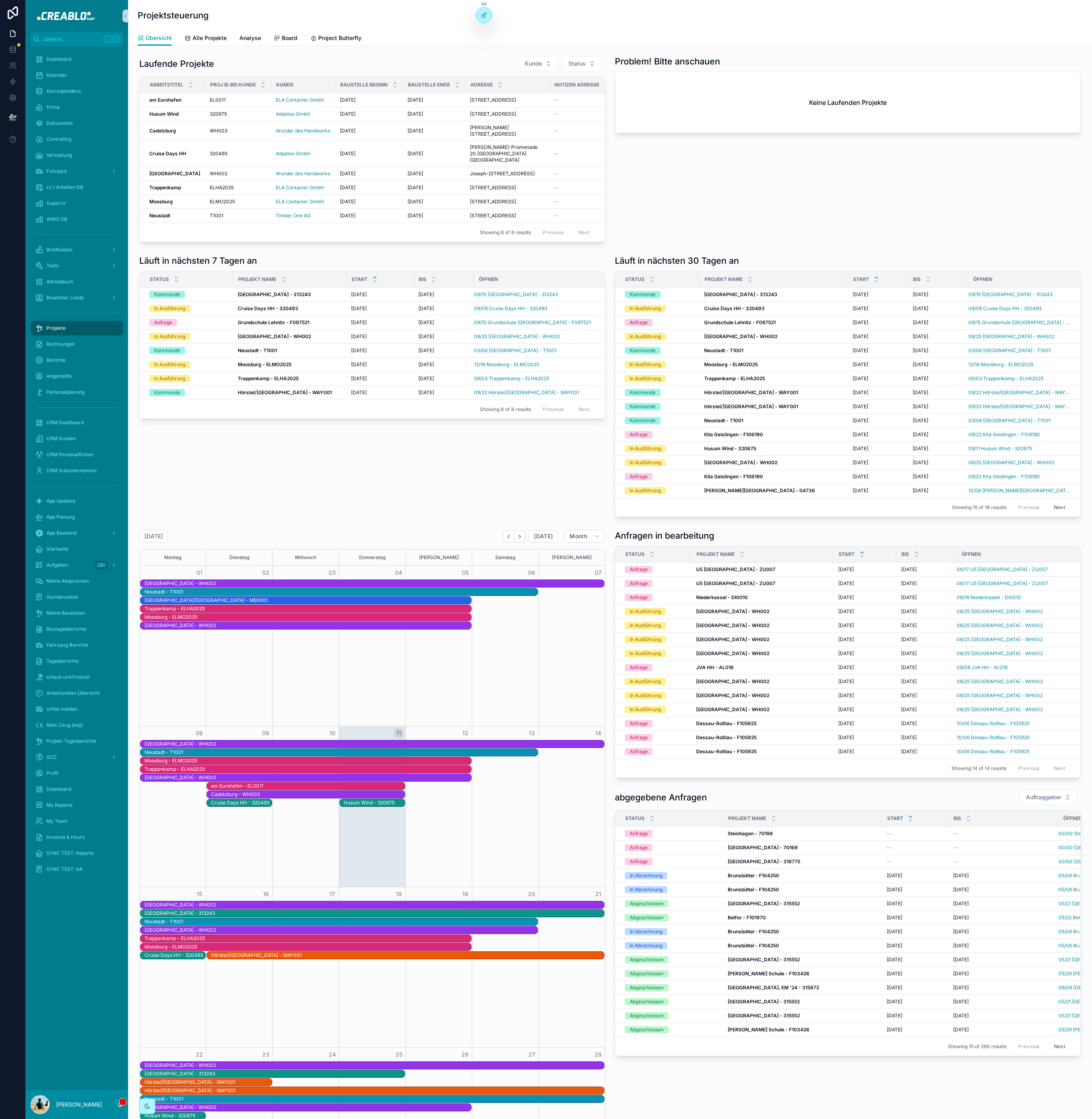
click at [661, 56] on h1 "Problem! Bitte anschauen" at bounding box center [667, 60] width 106 height 11
click at [687, 65] on h1 "Problem! Bitte anschauen" at bounding box center [667, 60] width 106 height 11
click at [186, 63] on h1 "Laufende Projekte" at bounding box center [176, 63] width 75 height 11
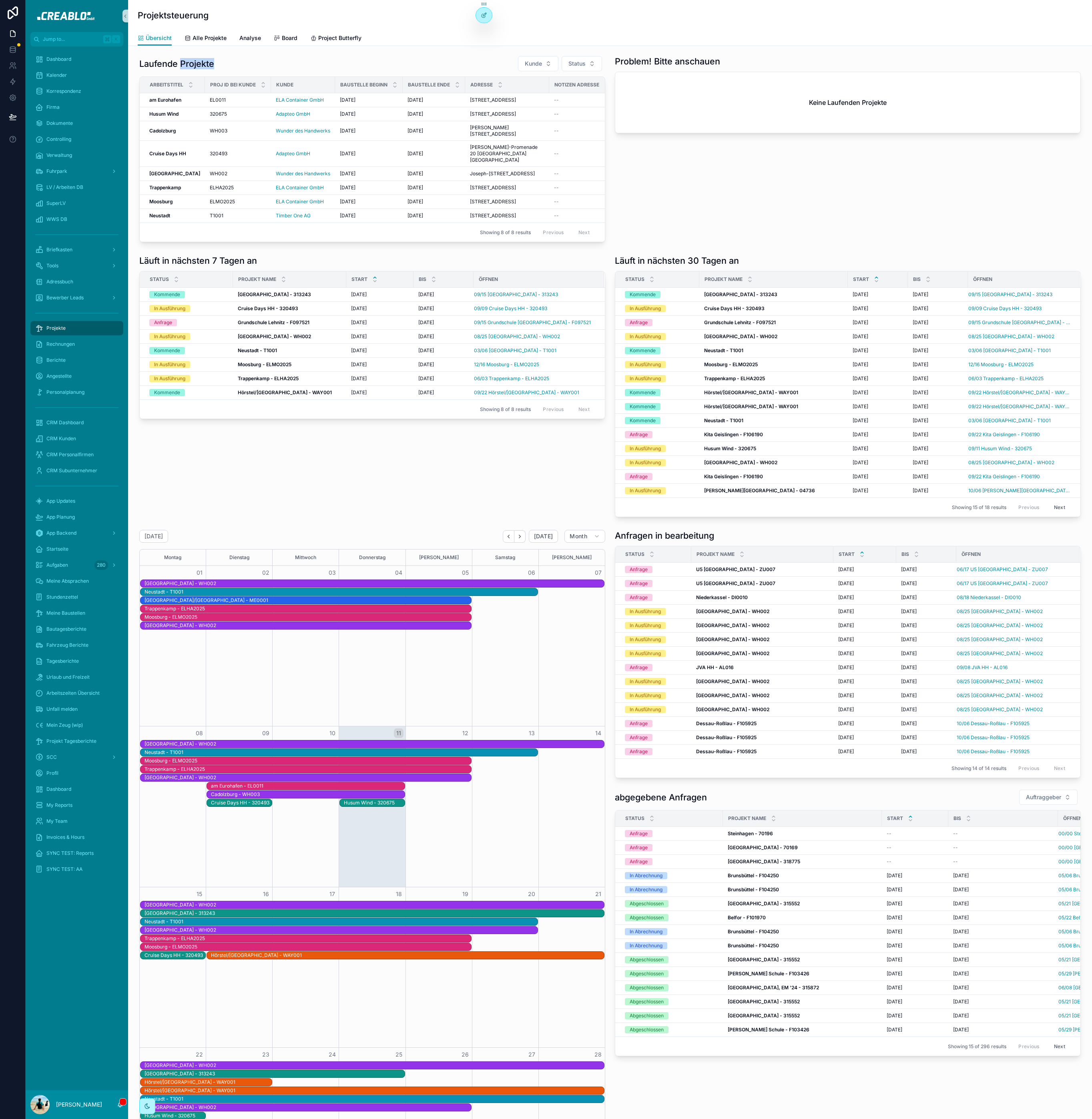
click at [186, 63] on h1 "Laufende Projekte" at bounding box center [176, 63] width 75 height 11
click at [209, 61] on h1 "Laufende Projekte" at bounding box center [176, 63] width 75 height 11
click at [172, 134] on strong "Cadolzburg" at bounding box center [162, 130] width 27 height 6
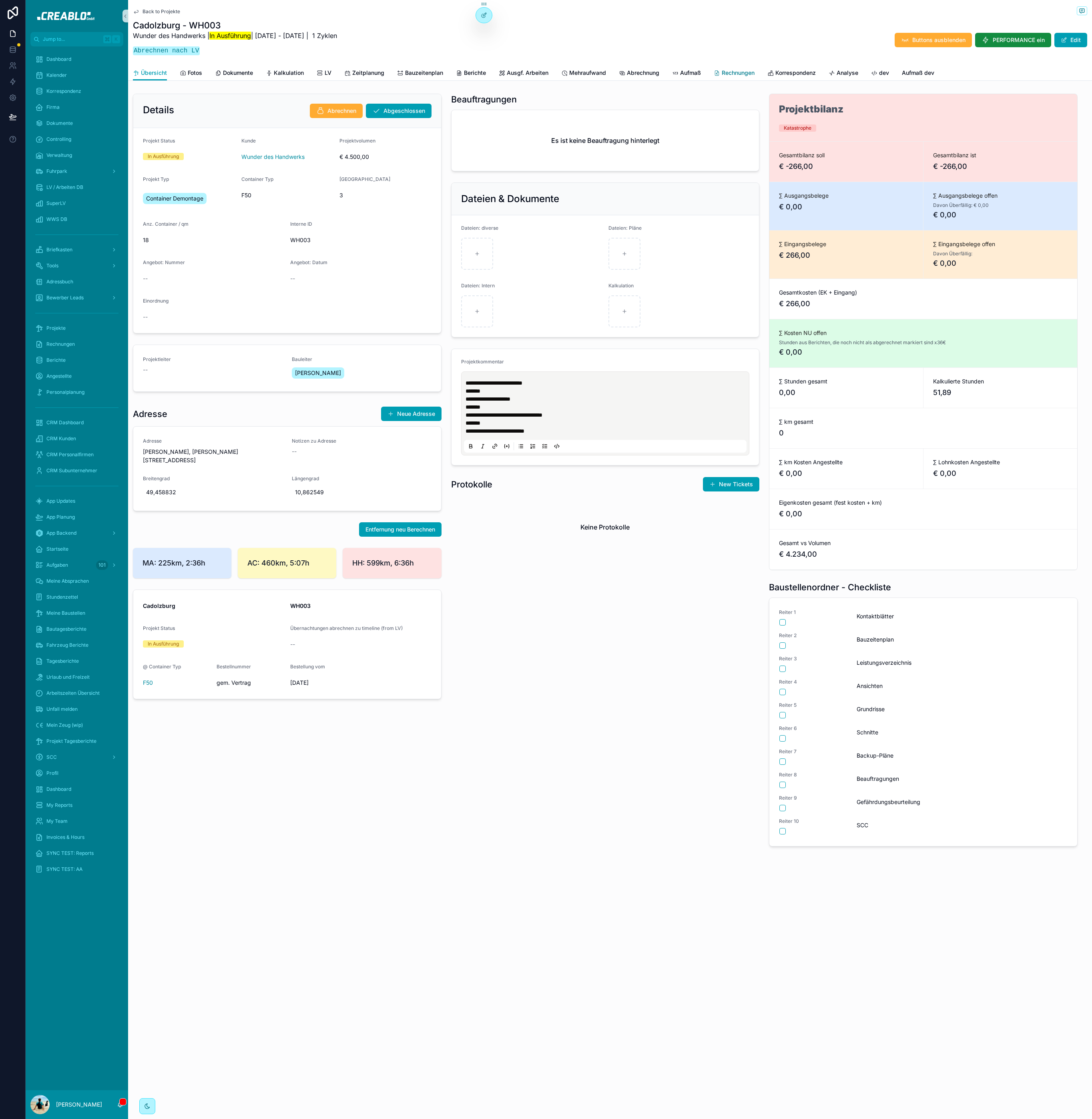
click at [736, 74] on span "Rechnungen" at bounding box center [738, 73] width 33 height 8
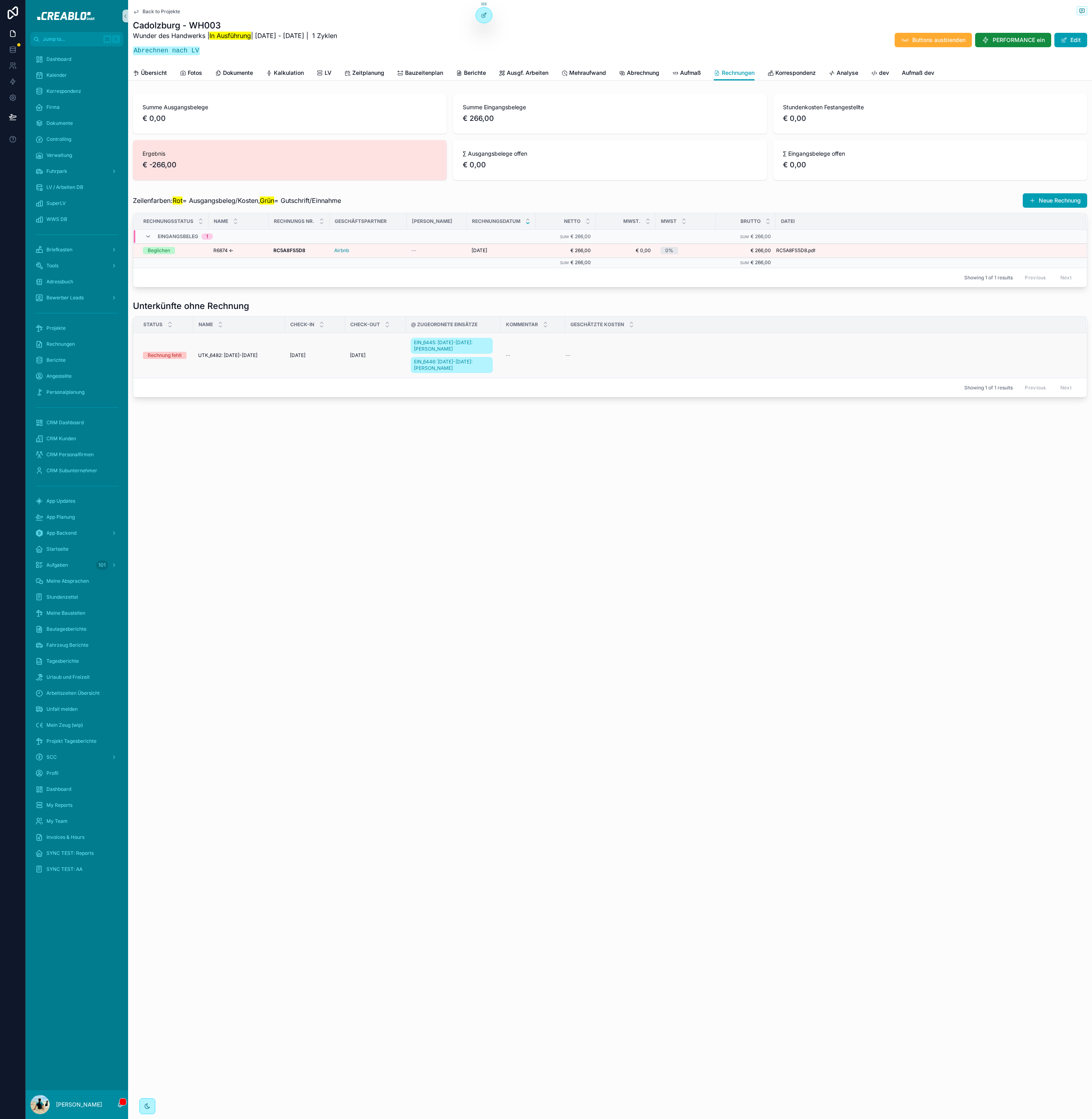
click at [655, 358] on div "--" at bounding box center [821, 356] width 511 height 7
click at [641, 521] on div "Back to Projekte Cadolzburg - WH003 Wunder des Handwerks | In Ausführung | 9.9.…" at bounding box center [610, 560] width 964 height 1119
click at [529, 461] on div "Back to Projekte Cadolzburg - WH003 Wunder des Handwerks | In Ausführung | 9.9.…" at bounding box center [610, 560] width 964 height 1119
click at [148, 69] on span "Übersicht" at bounding box center [153, 73] width 26 height 8
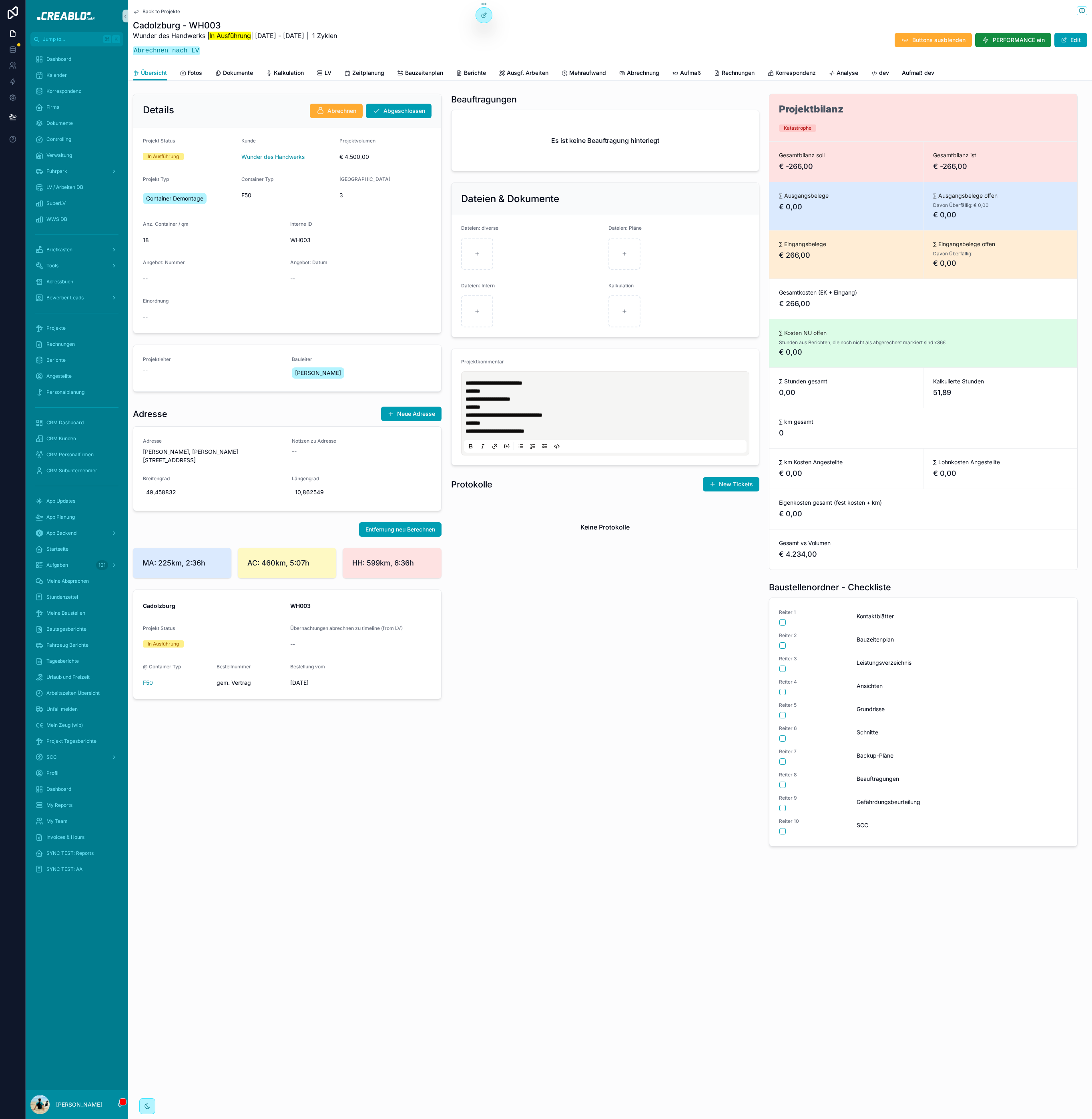
click at [157, 13] on span "Back to Projekte" at bounding box center [161, 12] width 38 height 7
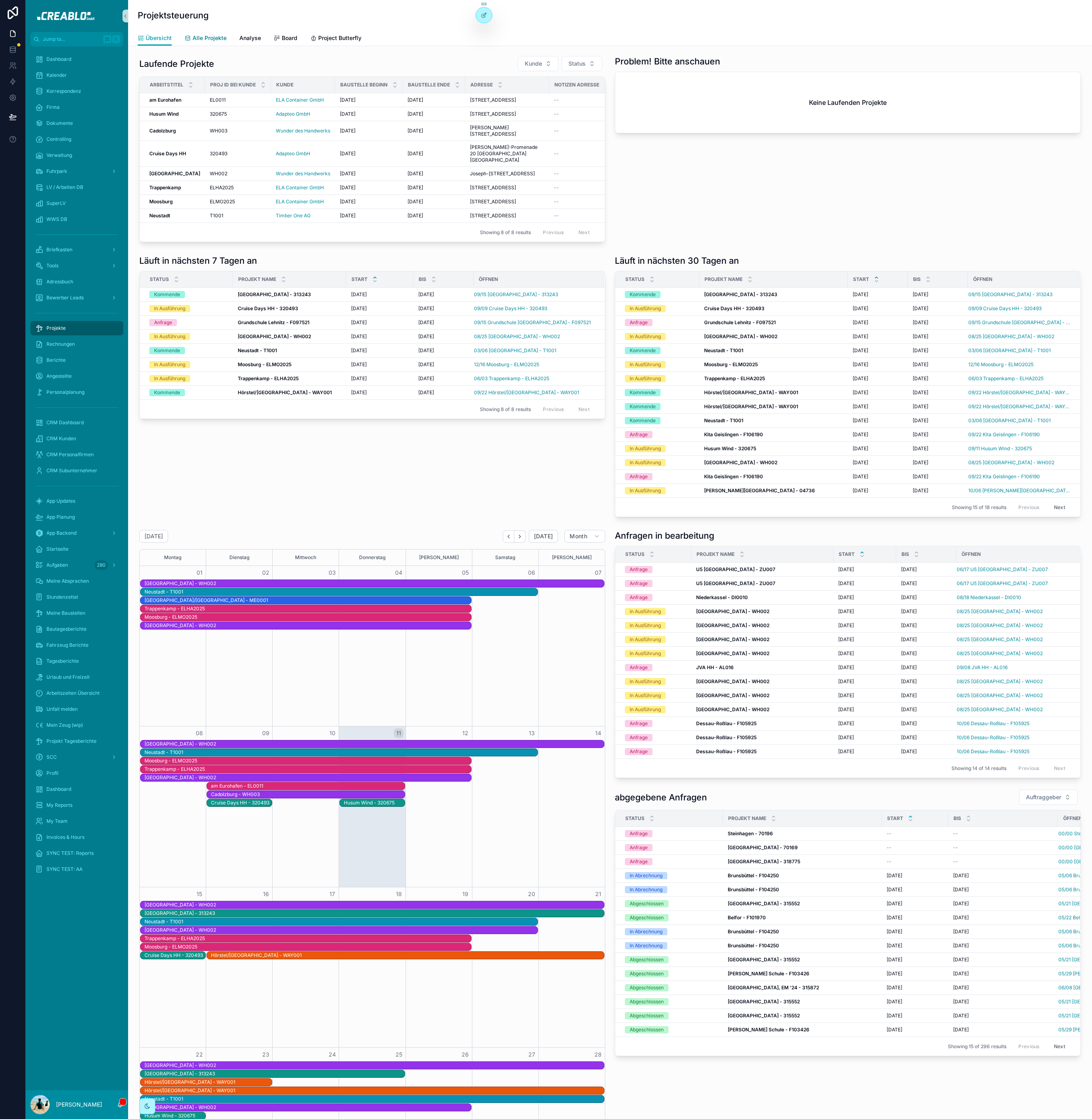
click at [209, 41] on span "Alle Projekte" at bounding box center [209, 39] width 34 height 8
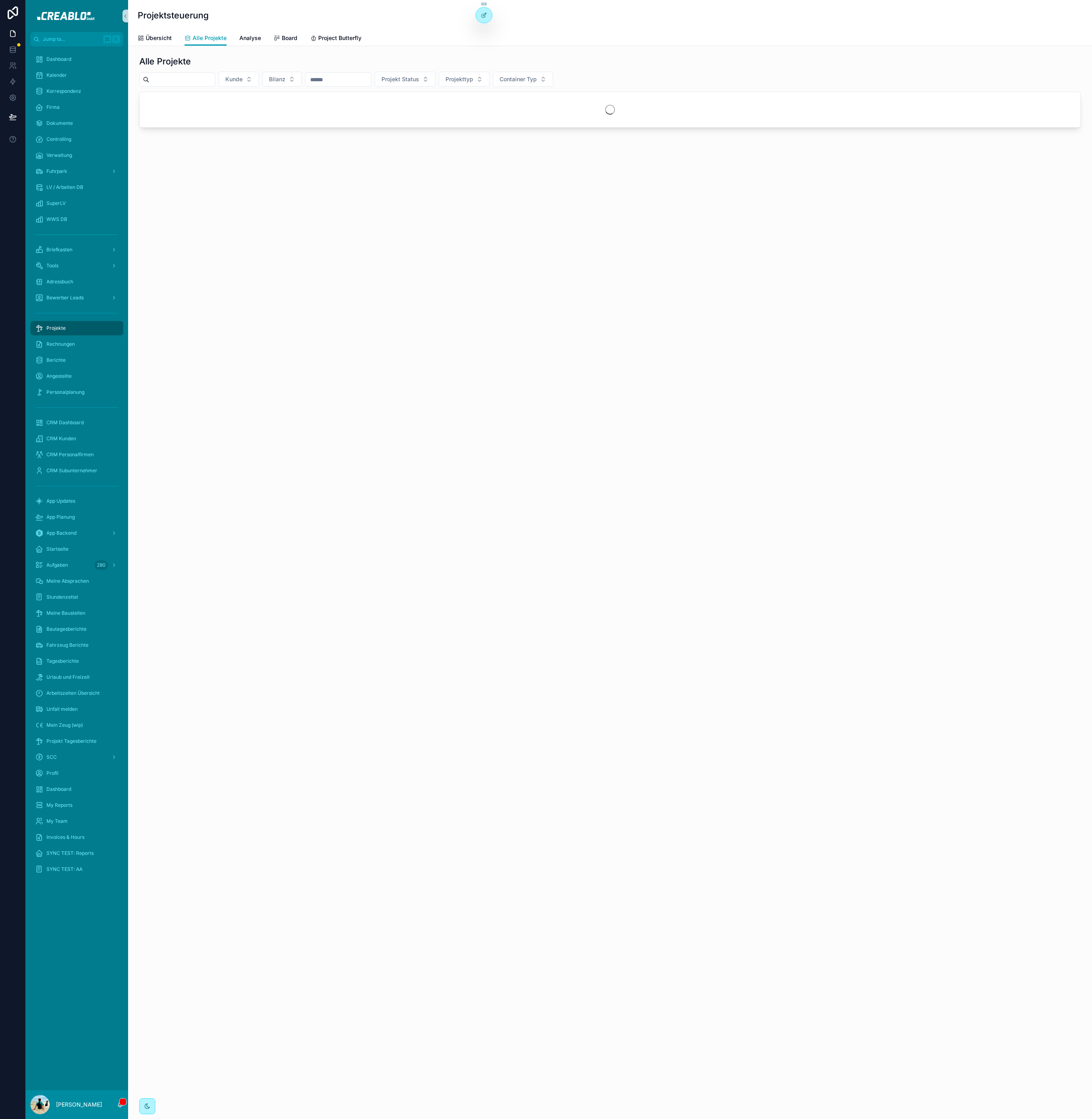
click at [209, 79] on input "scrollable content" at bounding box center [182, 79] width 65 height 11
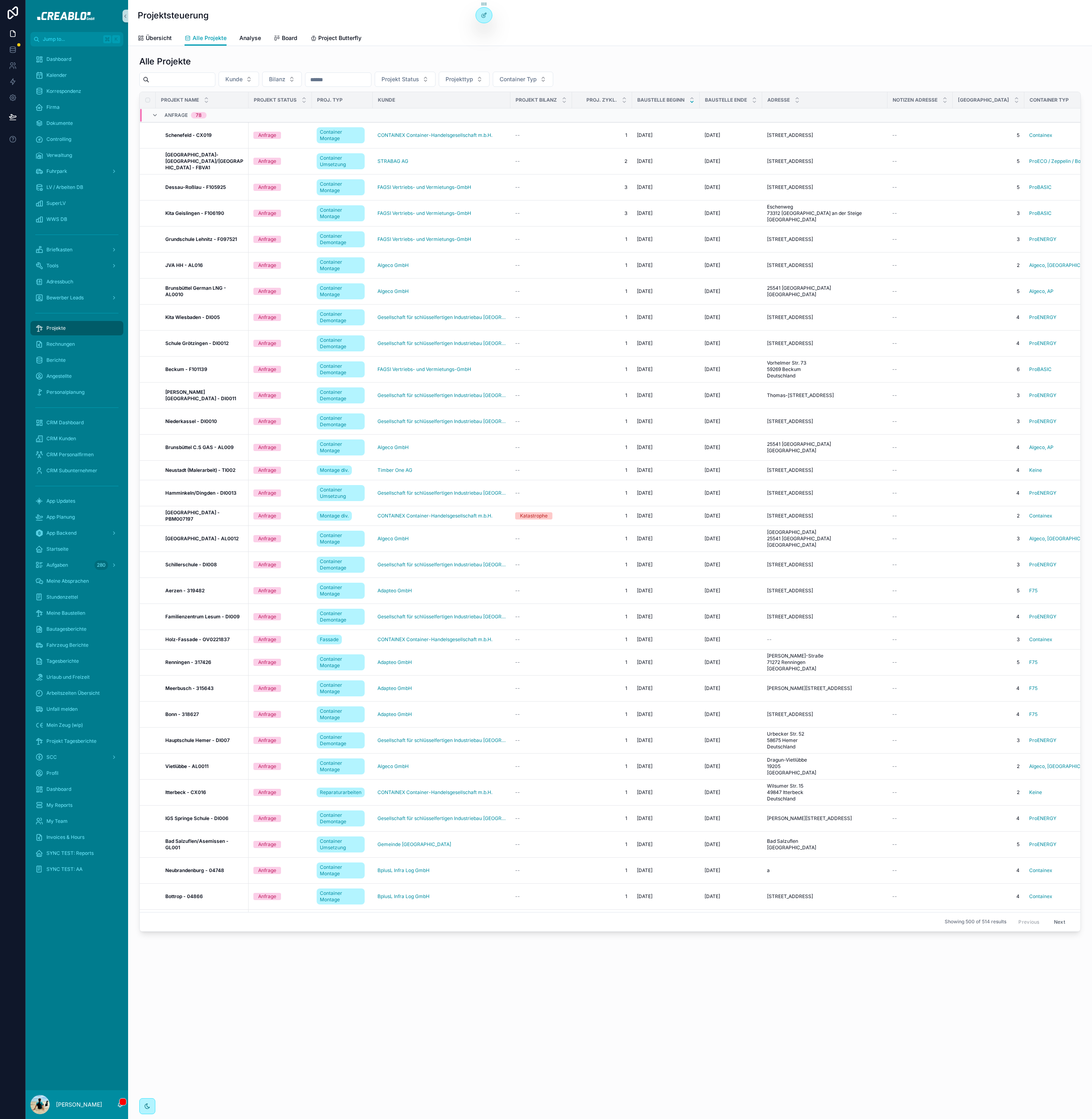
click at [195, 81] on input "scrollable content" at bounding box center [182, 79] width 65 height 11
type input "*********"
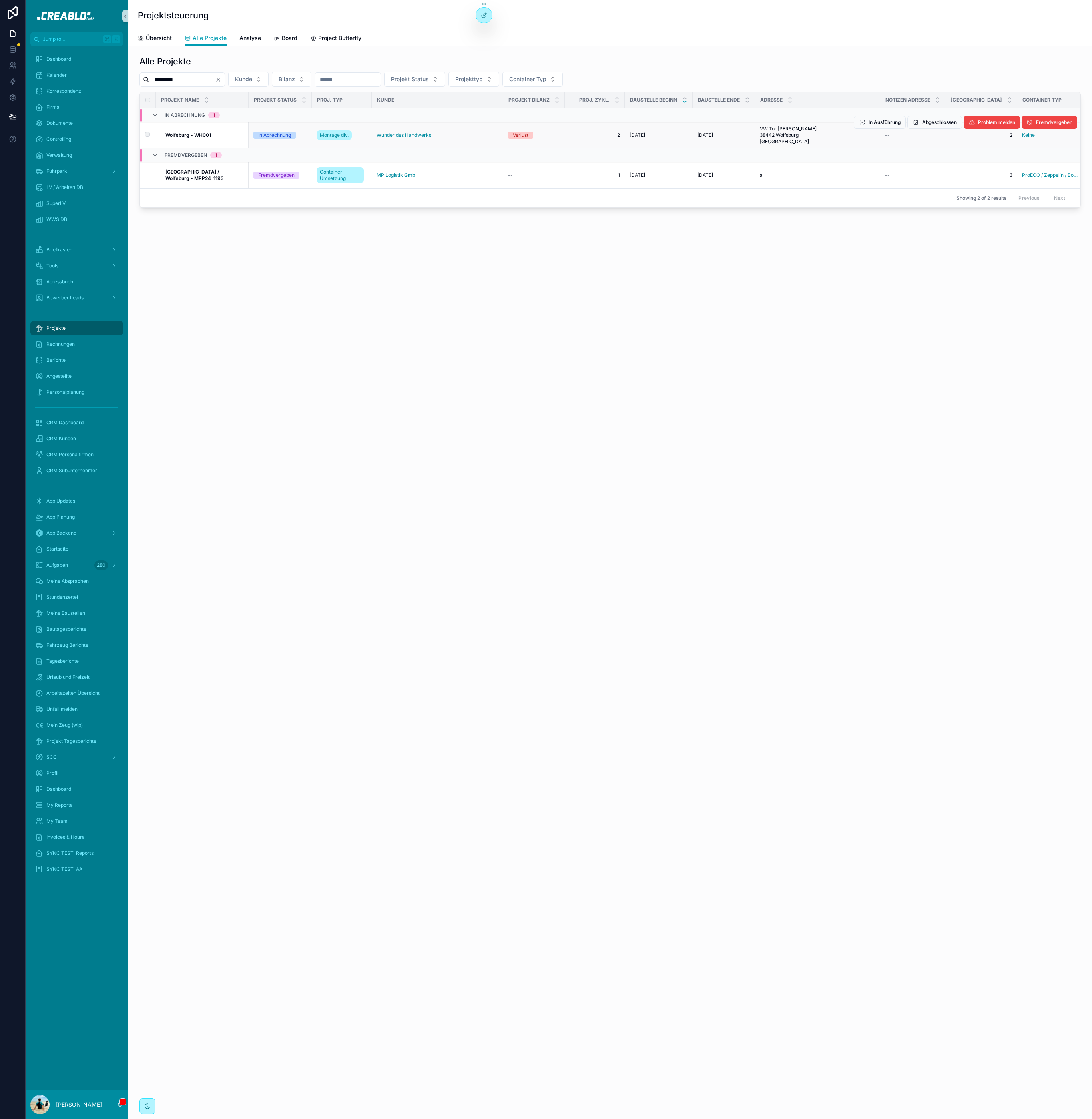
click at [193, 135] on strong "Wolfsburg - WH001" at bounding box center [188, 135] width 45 height 6
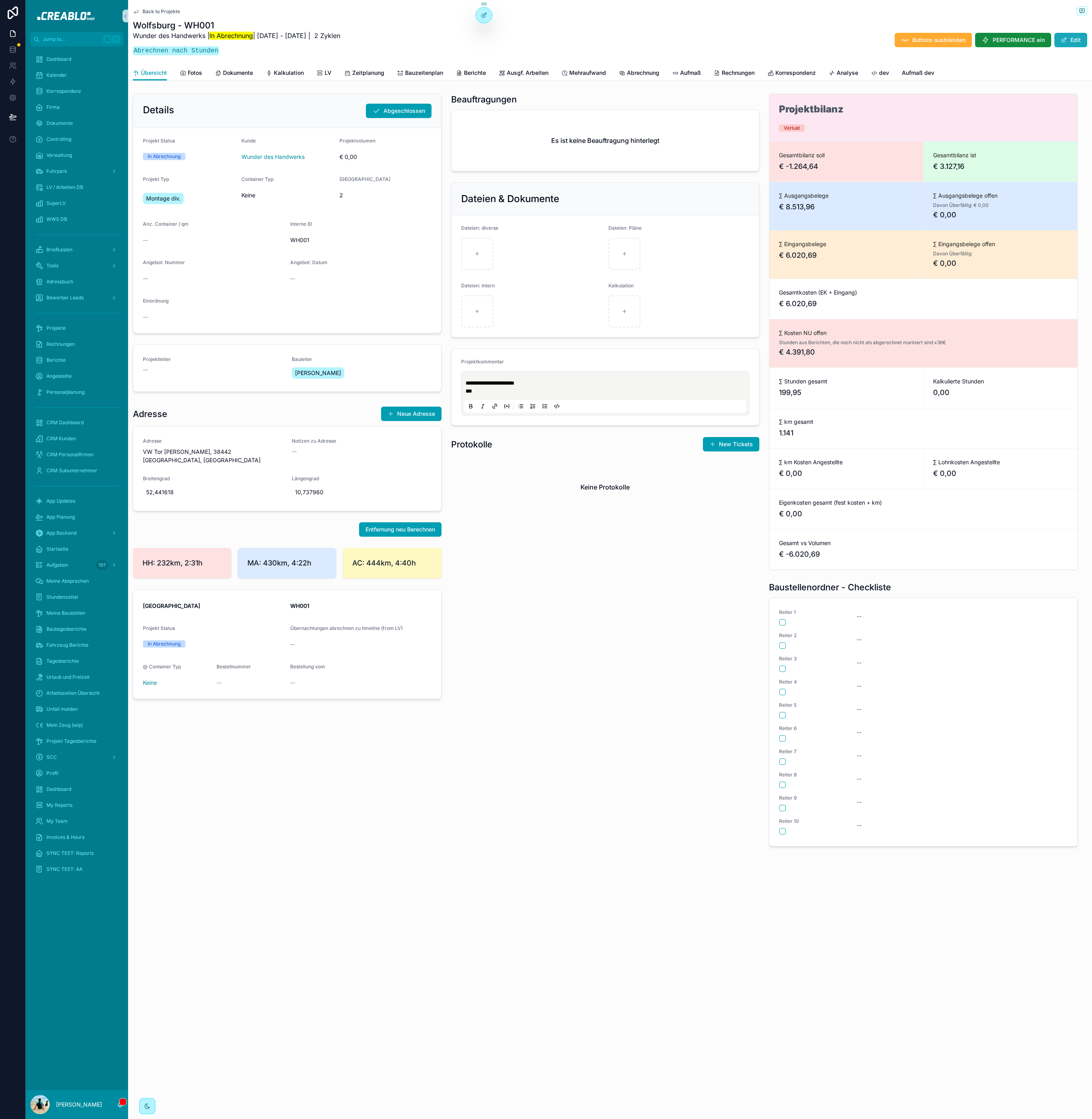
click at [1074, 38] on button "Edit" at bounding box center [1070, 39] width 33 height 14
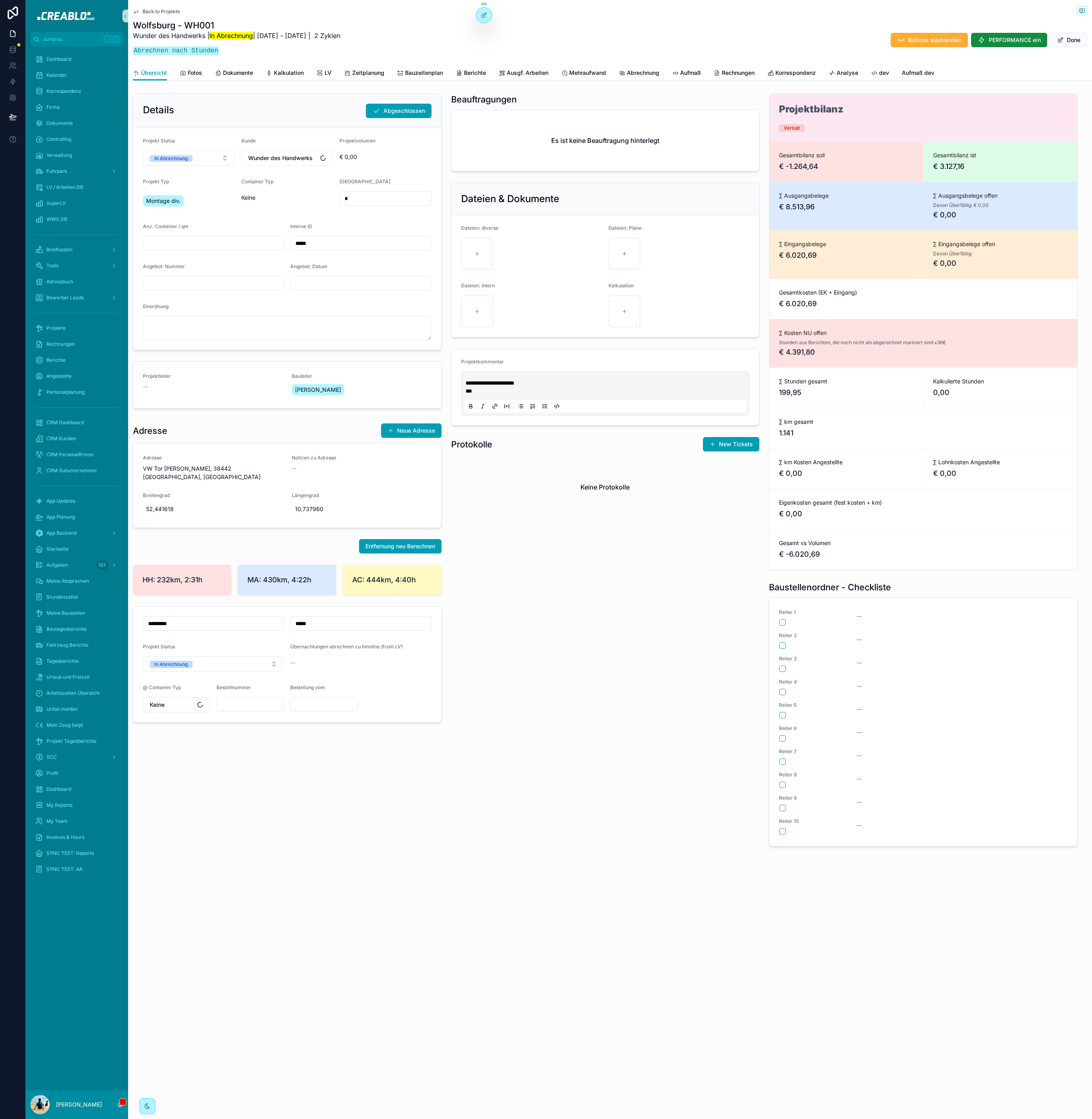
click at [191, 647] on div "Projekt Status In Abrechnung" at bounding box center [214, 657] width 141 height 28
click at [191, 661] on span "In Abrechnung" at bounding box center [171, 664] width 43 height 8
click at [190, 715] on div "In Ausführung" at bounding box center [213, 713] width 136 height 12
click at [1067, 42] on span "Done" at bounding box center [1069, 39] width 37 height 14
click at [286, 69] on span "Kalkulation" at bounding box center [289, 73] width 30 height 8
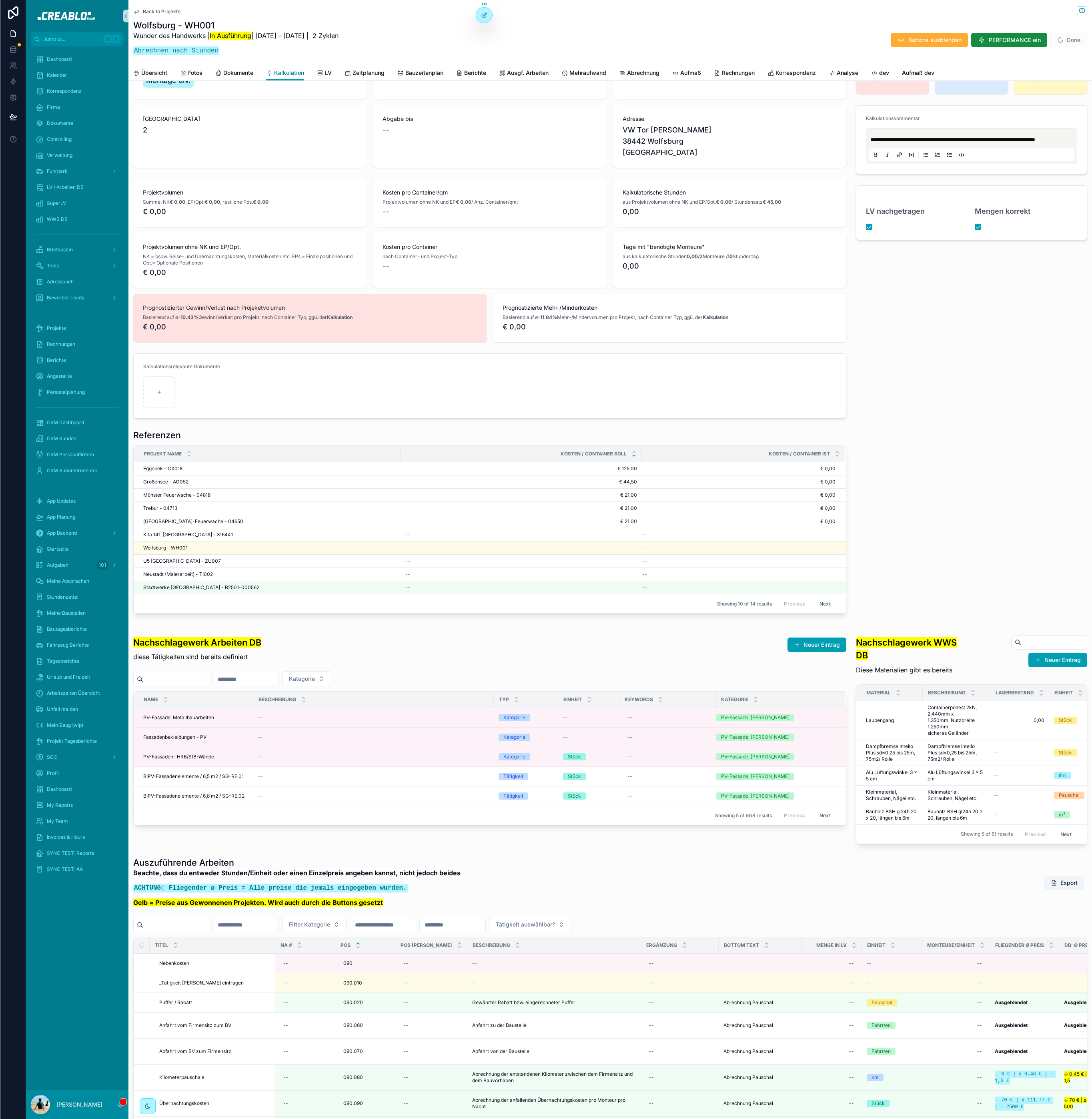
scroll to position [333, 0]
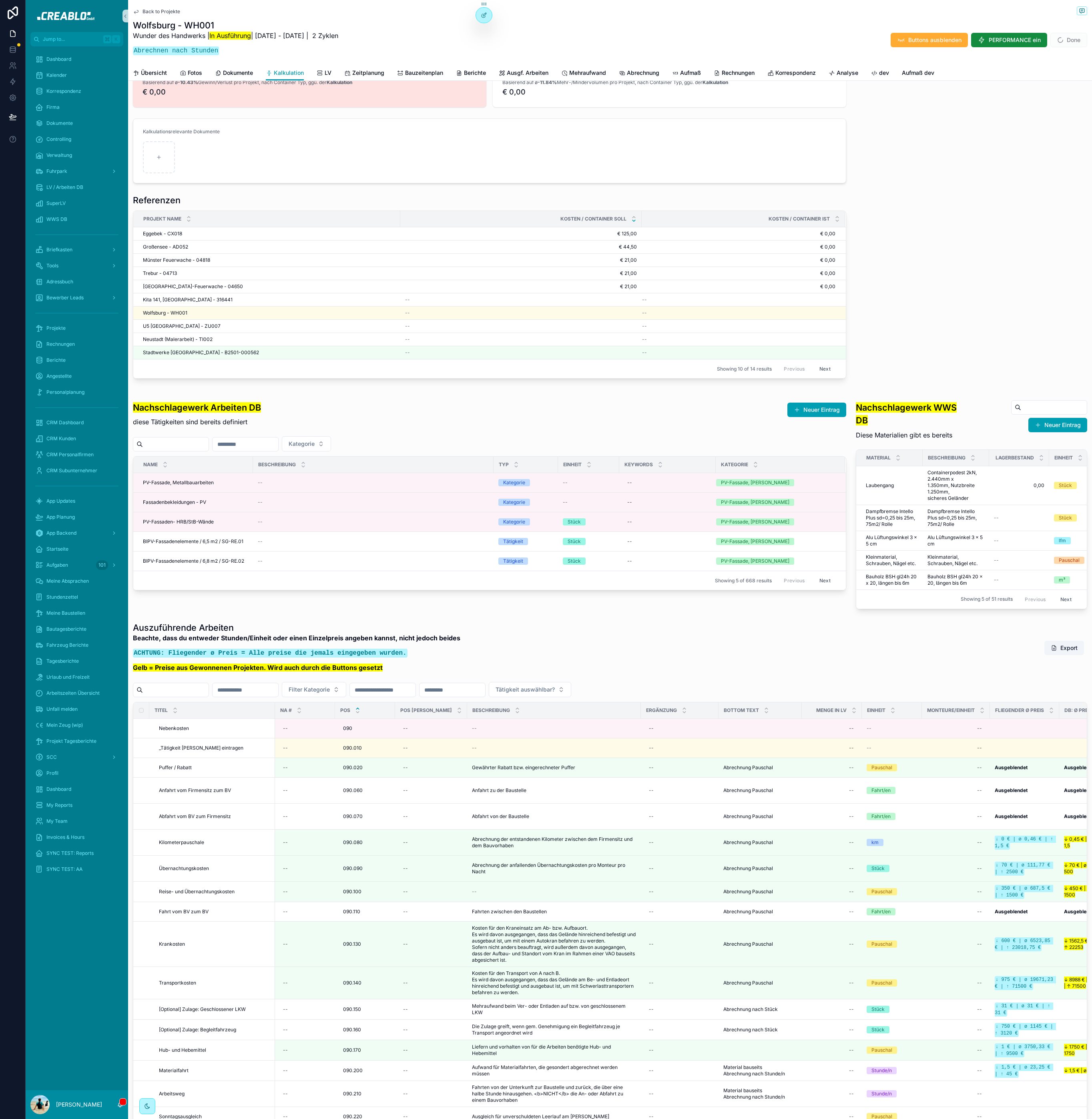
drag, startPoint x: 209, startPoint y: 414, endPoint x: 132, endPoint y: 407, distance: 77.3
click at [133, 407] on div "Nachschlagewerk Arbeiten DB diese Tätigkeiten sind bereits definiert" at bounding box center [197, 411] width 128 height 40
click at [133, 407] on mark "Nachschlagewerk Arbeiten DB" at bounding box center [197, 407] width 128 height 10
drag, startPoint x: 132, startPoint y: 404, endPoint x: 285, endPoint y: 423, distance: 154.2
click at [285, 423] on div "Nachschlagewerk Arbeiten DB diese Tätigkeiten sind bereits definiert Neuer Eint…" at bounding box center [490, 411] width 713 height 40
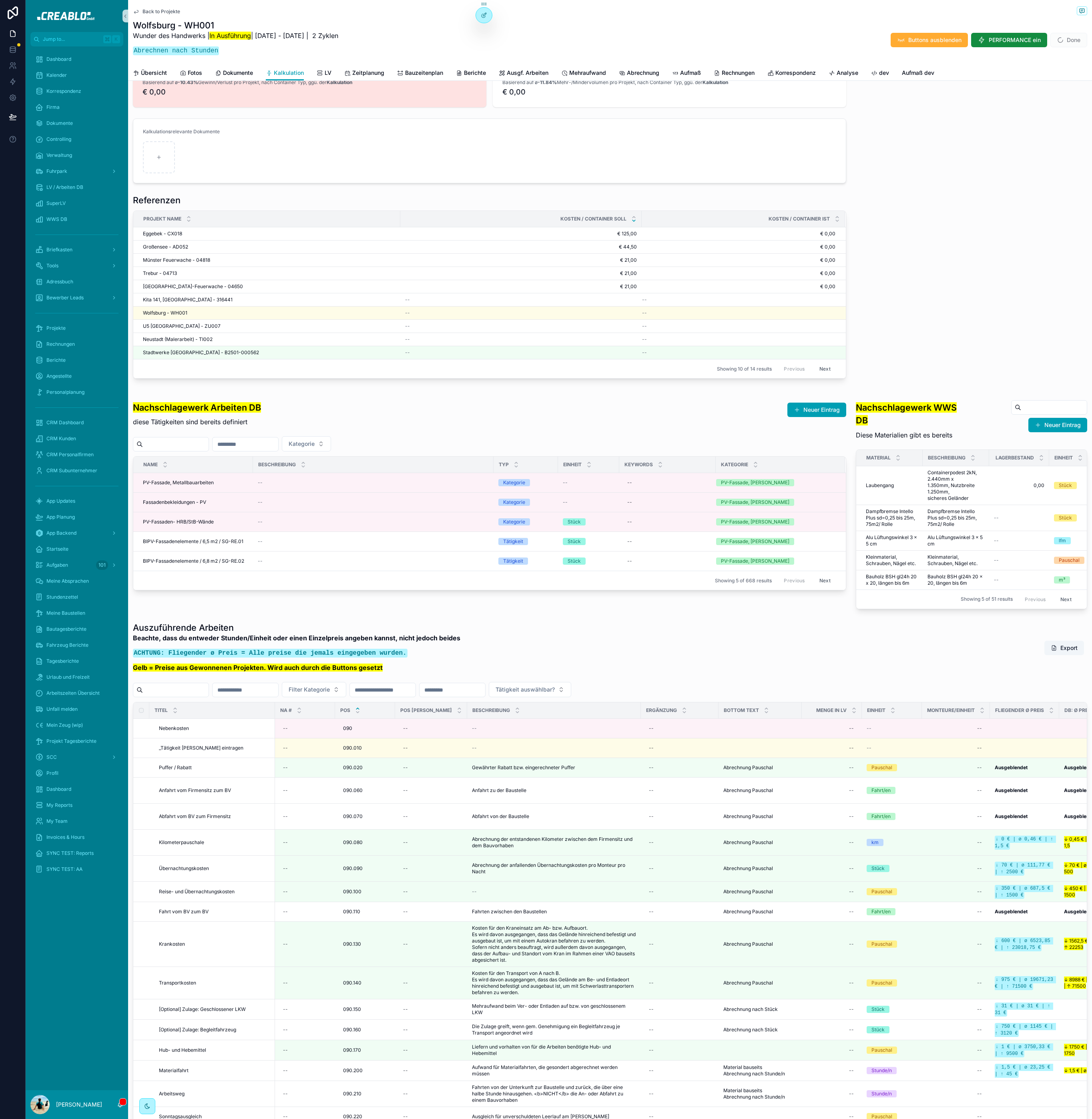
click at [285, 423] on div "Nachschlagewerk Arbeiten DB diese Tätigkeiten sind bereits definiert Neuer Eint…" at bounding box center [490, 411] width 713 height 40
drag, startPoint x: 423, startPoint y: 676, endPoint x: 419, endPoint y: 678, distance: 4.5
click at [419, 673] on p "Gelb = Preise aus Gewonnenen Projekten. Wird auch durch die Buttons gesetzt" at bounding box center [296, 668] width 327 height 9
drag, startPoint x: 387, startPoint y: 686, endPoint x: 211, endPoint y: 637, distance: 182.7
click at [189, 642] on div "Auszuführende Arbeiten Beachte, dass du entweder Stunden/Einheit oder einen Ein…" at bounding box center [610, 959] width 955 height 673
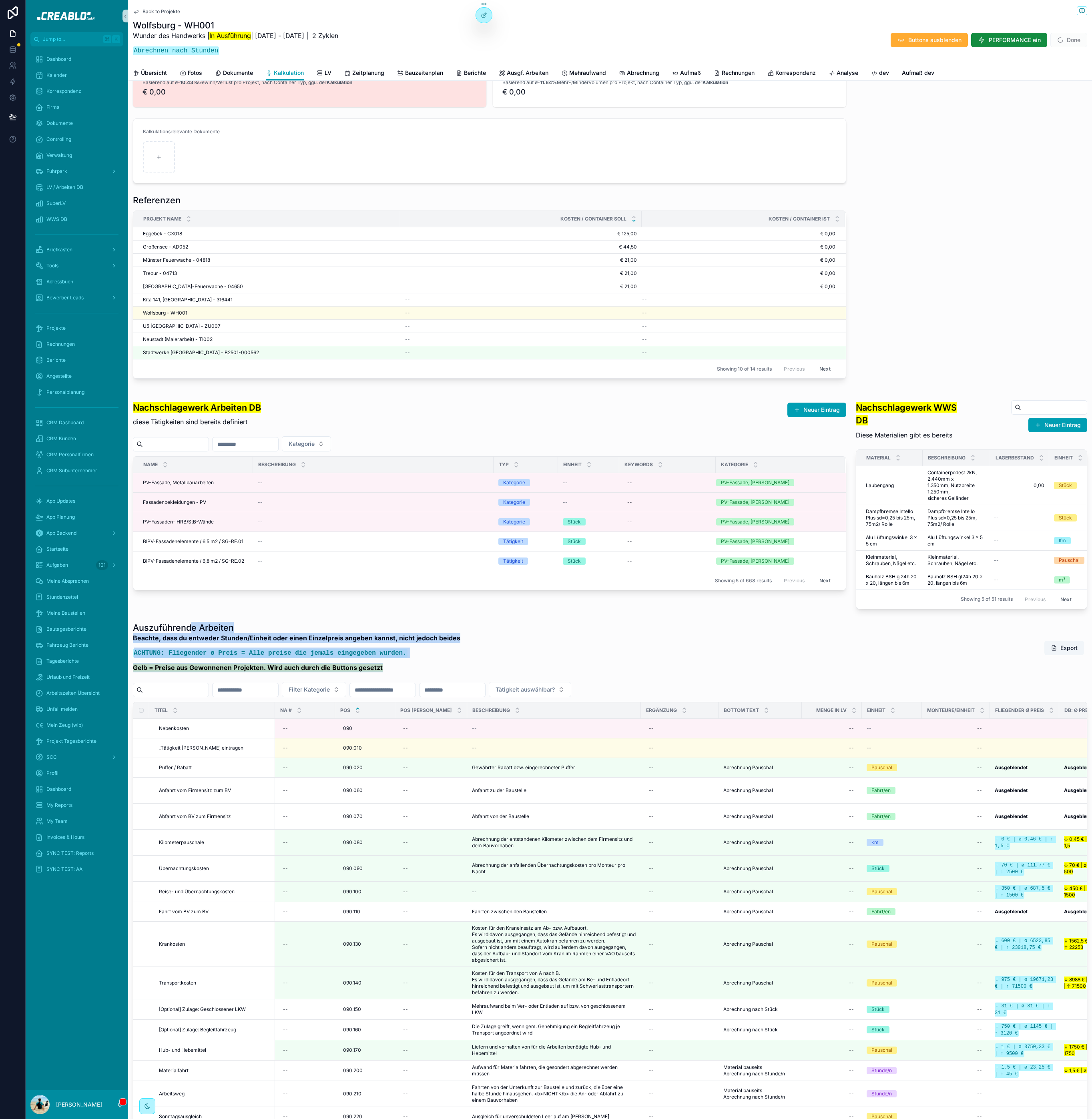
click at [211, 633] on h1 "Auszuführende Arbeiten" at bounding box center [296, 627] width 327 height 11
click at [385, 70] on div "Übersicht Fotos Dokumente Kalkulation LV Zeitplanung Bauzeitenplan Berichte Aus…" at bounding box center [610, 73] width 955 height 15
click at [382, 71] on span "Zeitplanung" at bounding box center [368, 73] width 32 height 8
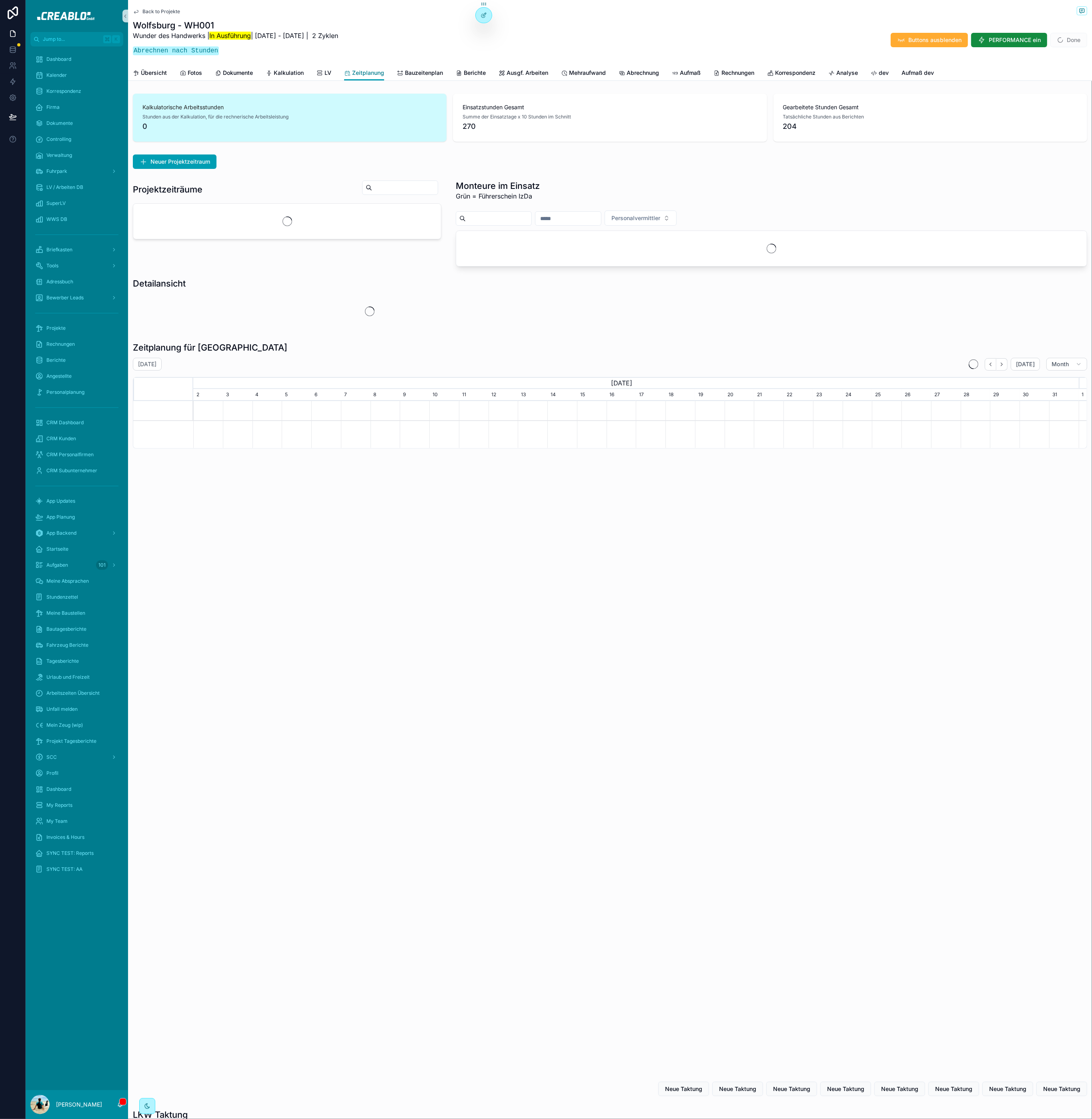
scroll to position [0, 886]
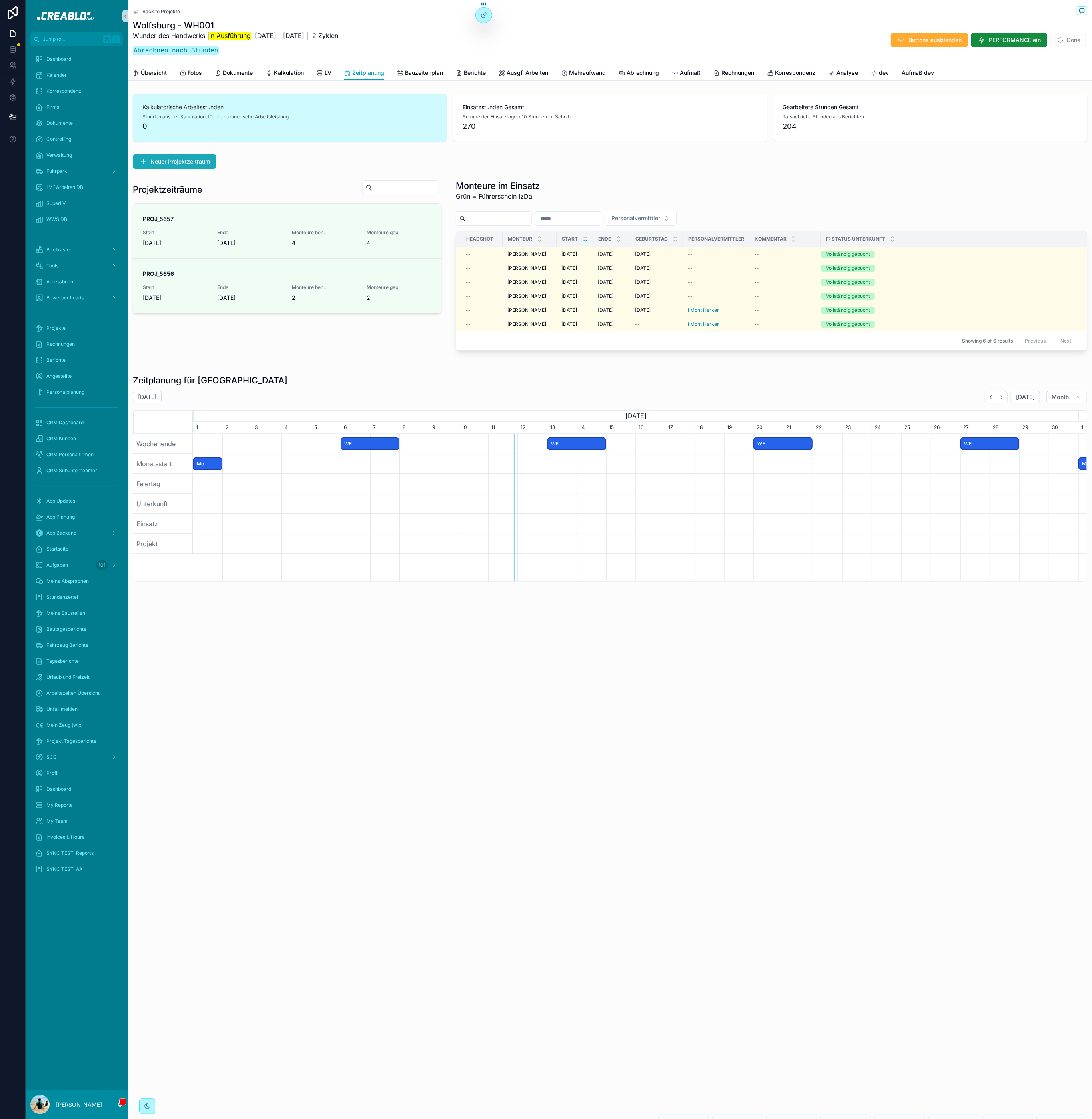
click at [203, 162] on span "Neuer Projektzeitraum" at bounding box center [180, 162] width 59 height 8
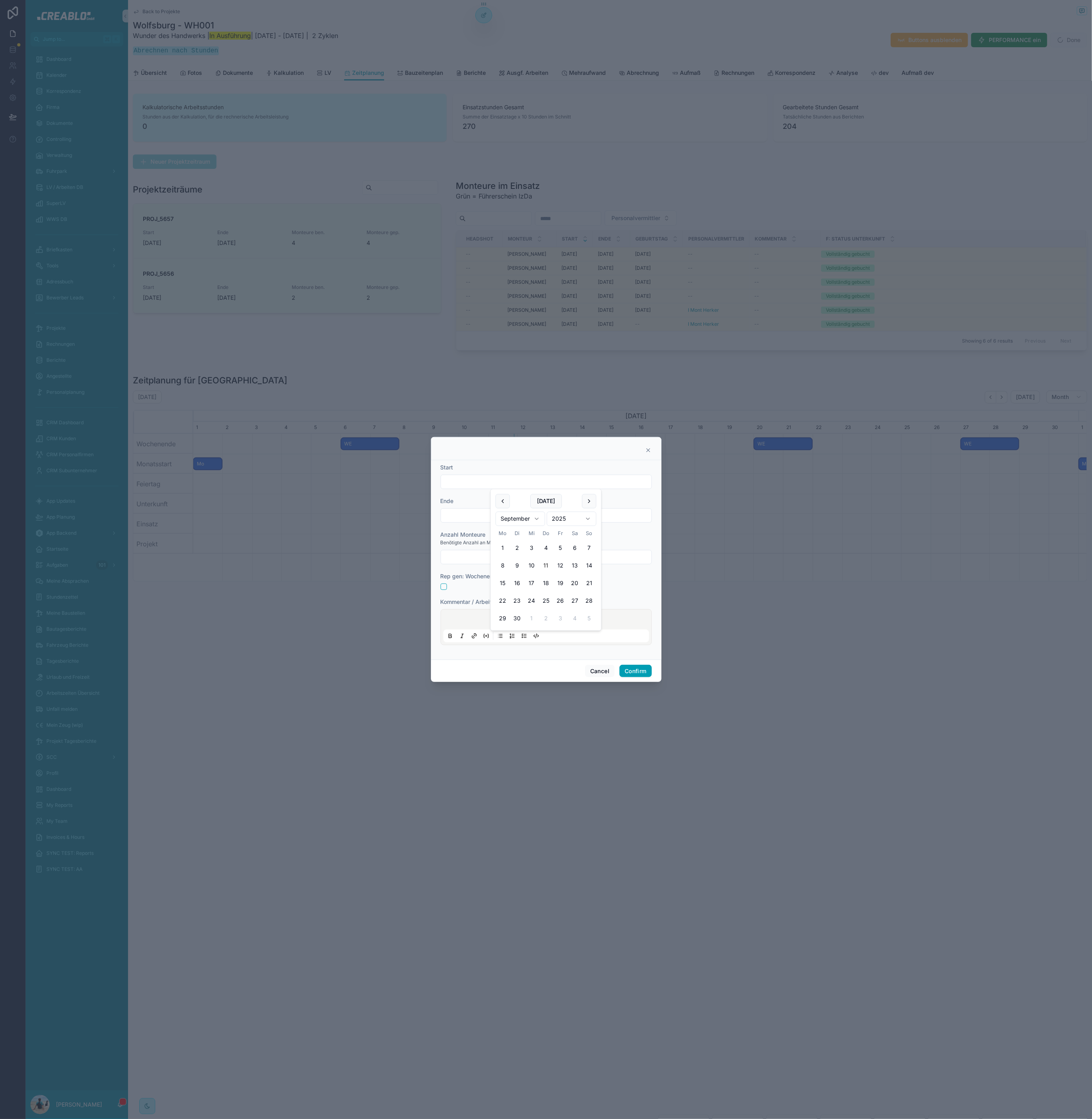
click at [486, 477] on input "text" at bounding box center [546, 482] width 210 height 11
click at [503, 601] on button "22" at bounding box center [502, 601] width 14 height 14
click at [577, 600] on button "27" at bounding box center [574, 601] width 14 height 14
click at [507, 599] on button "22" at bounding box center [502, 601] width 14 height 14
type input "*********"
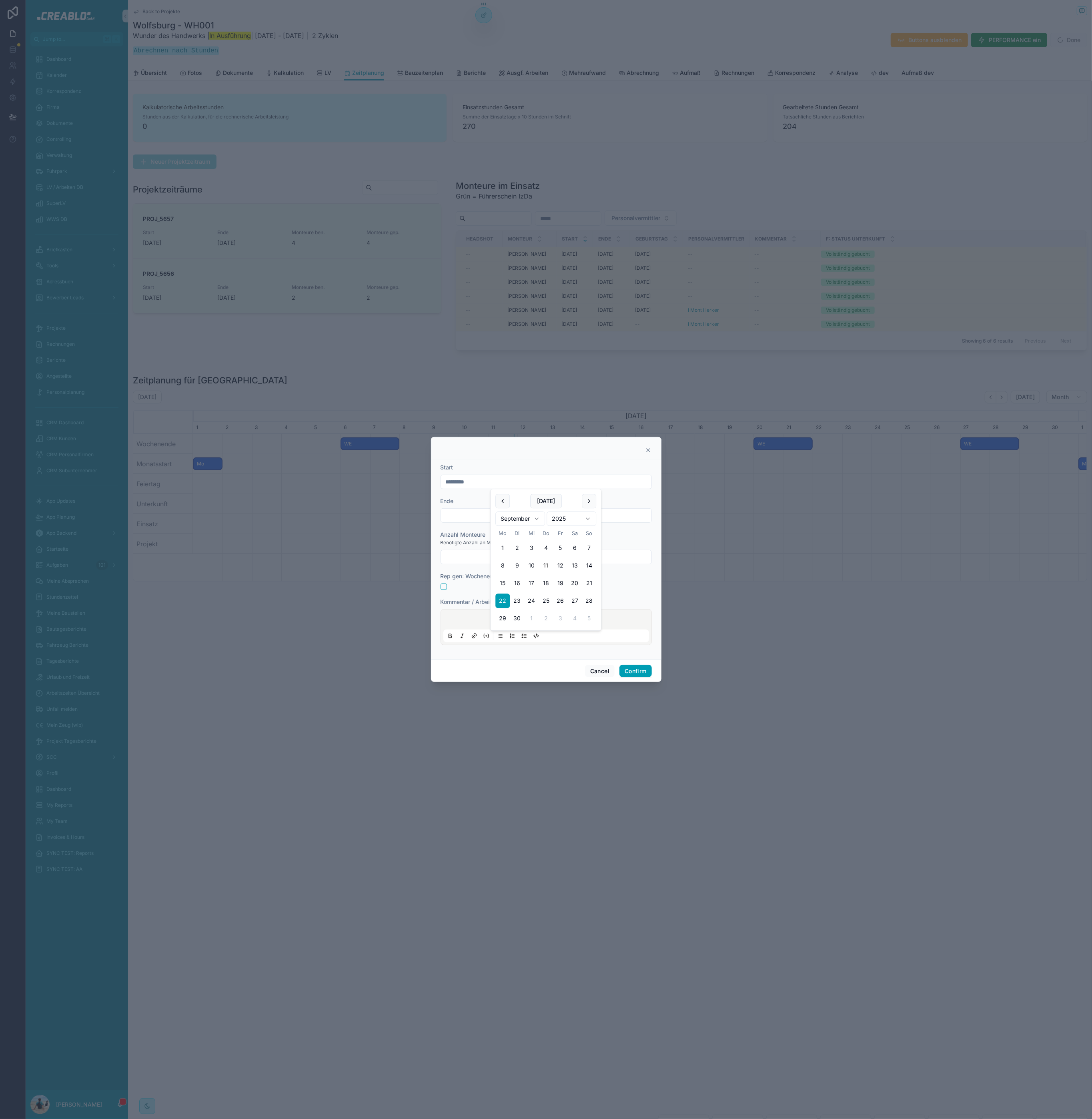
click at [475, 522] on div at bounding box center [546, 515] width 211 height 14
click at [476, 516] on input "text" at bounding box center [546, 515] width 210 height 11
click at [576, 636] on button "27" at bounding box center [574, 635] width 14 height 14
type input "*********"
click at [610, 558] on input "text" at bounding box center [546, 557] width 210 height 11
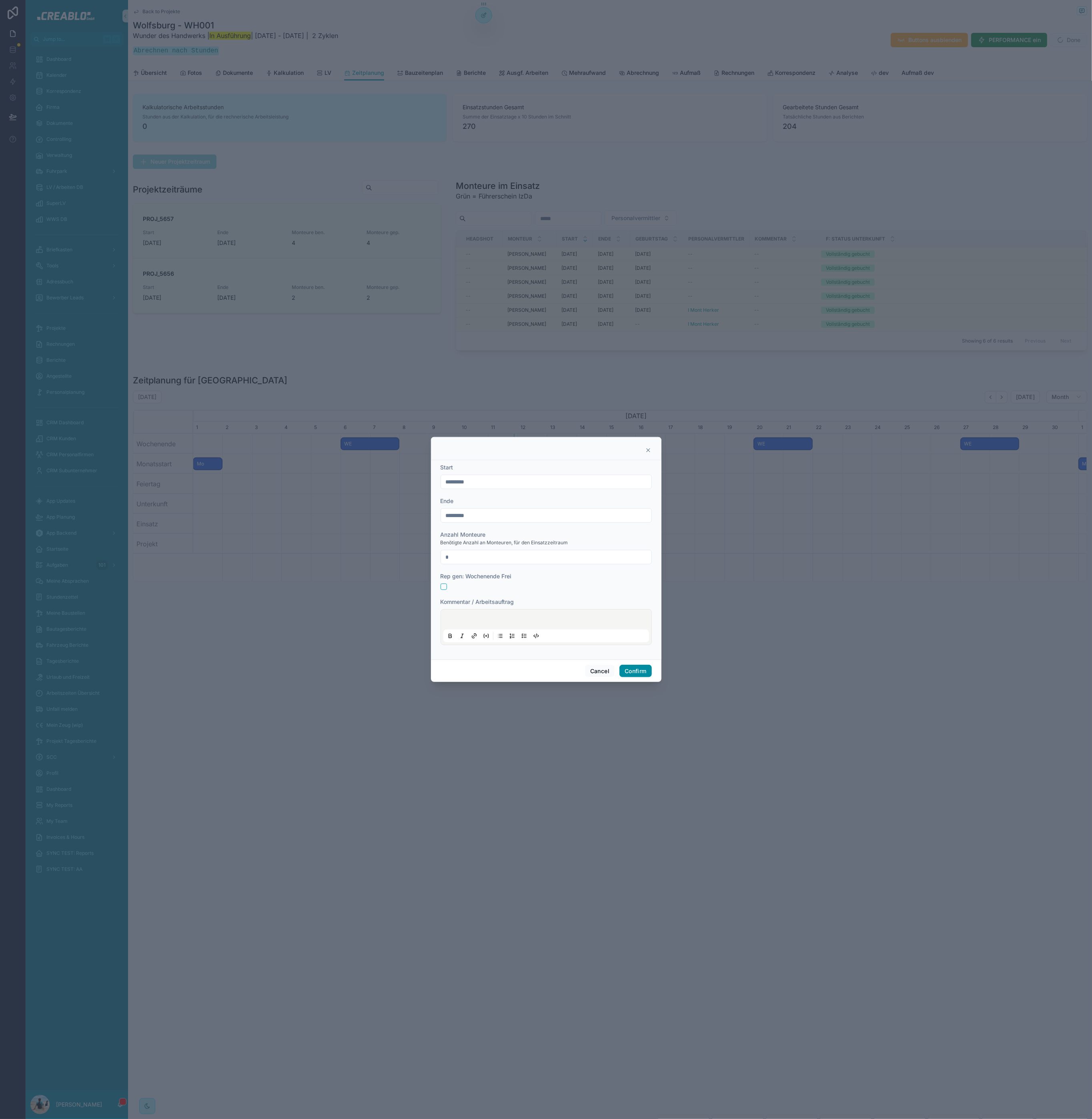
type input "*"
click at [647, 668] on button "Confirm" at bounding box center [636, 671] width 32 height 13
